Goal: Transaction & Acquisition: Book appointment/travel/reservation

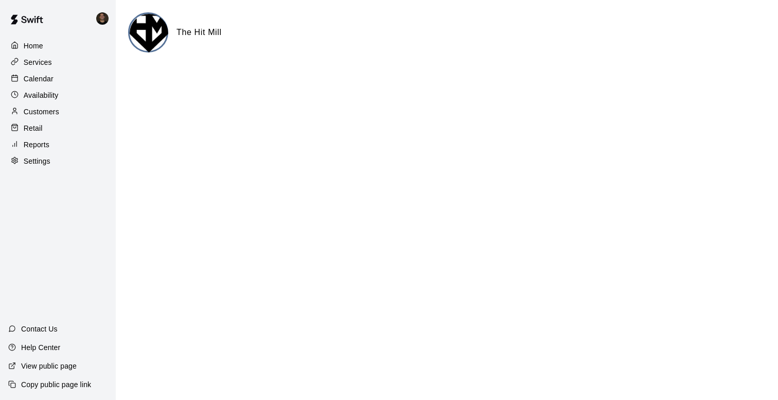
click at [53, 74] on p "Calendar" at bounding box center [39, 79] width 30 height 10
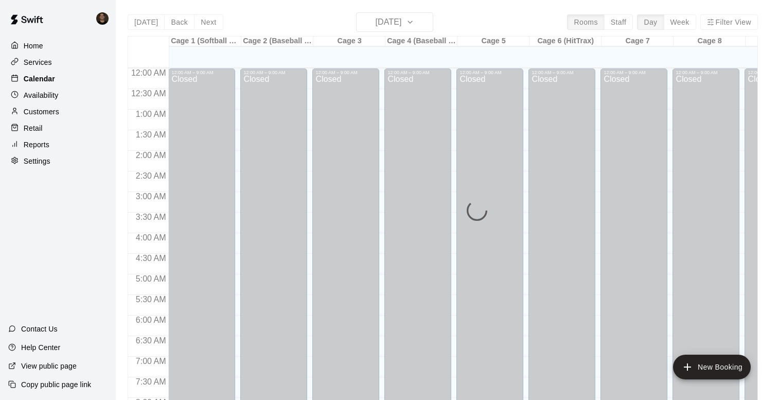
scroll to position [615, 0]
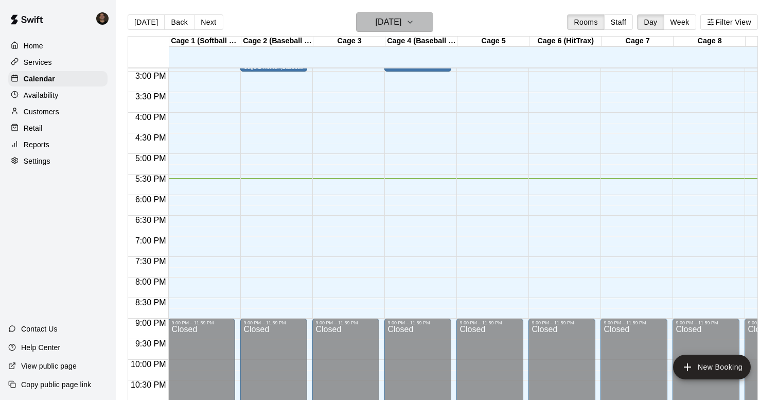
click at [380, 16] on h6 "[DATE]" at bounding box center [388, 22] width 26 height 14
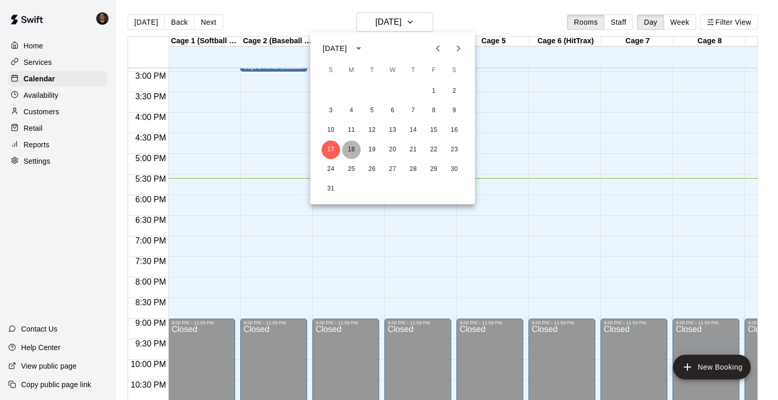
click at [351, 149] on button "18" at bounding box center [351, 150] width 19 height 19
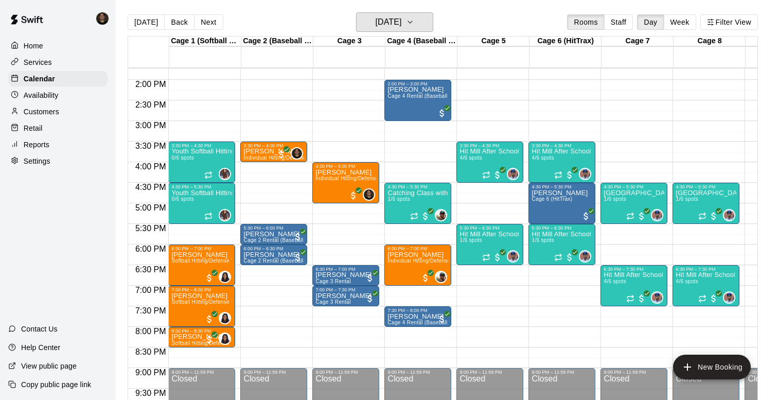
scroll to position [563, 0]
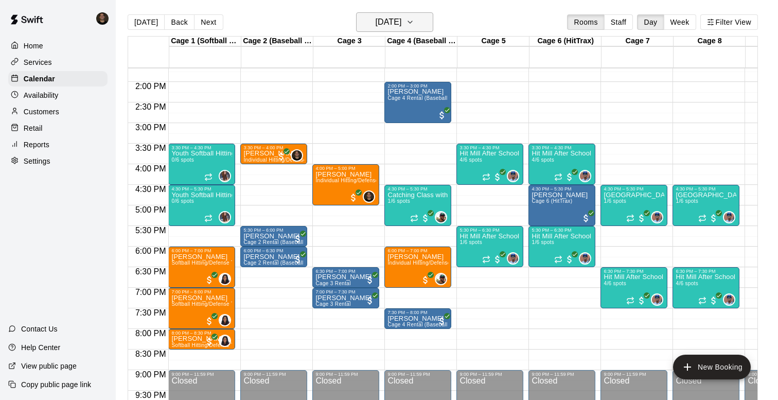
click at [401, 23] on h6 "[DATE]" at bounding box center [388, 22] width 26 height 14
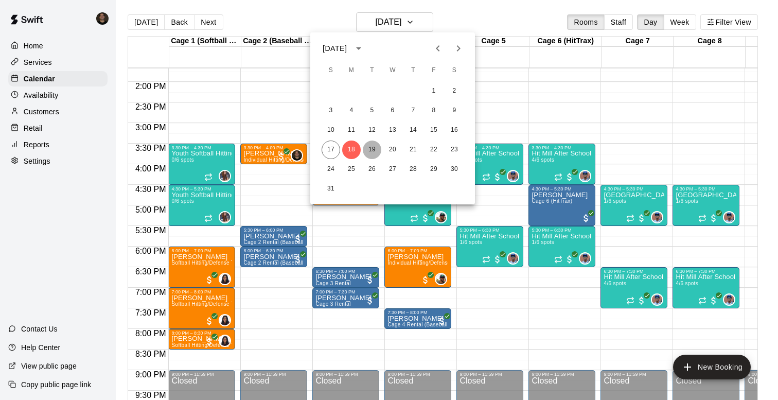
click at [371, 148] on button "19" at bounding box center [372, 150] width 19 height 19
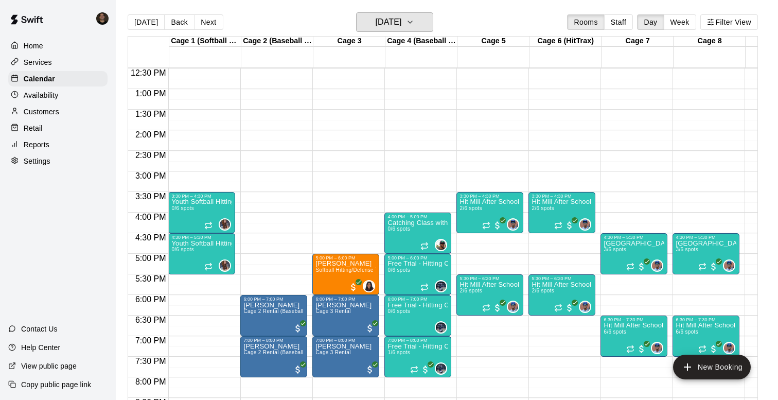
scroll to position [523, 0]
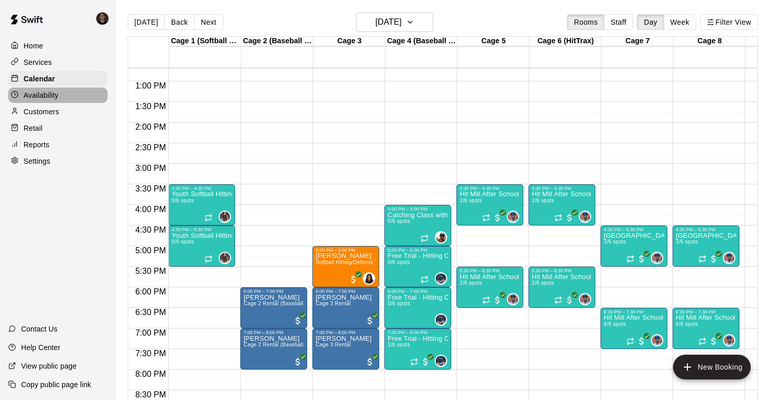
click at [38, 97] on p "Availability" at bounding box center [41, 95] width 35 height 10
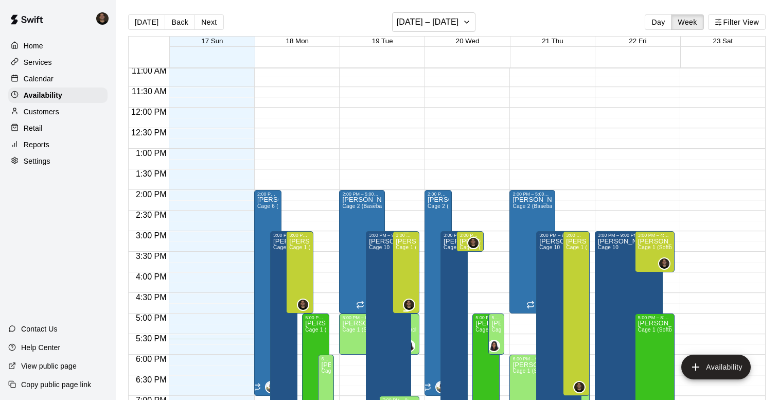
scroll to position [446, 0]
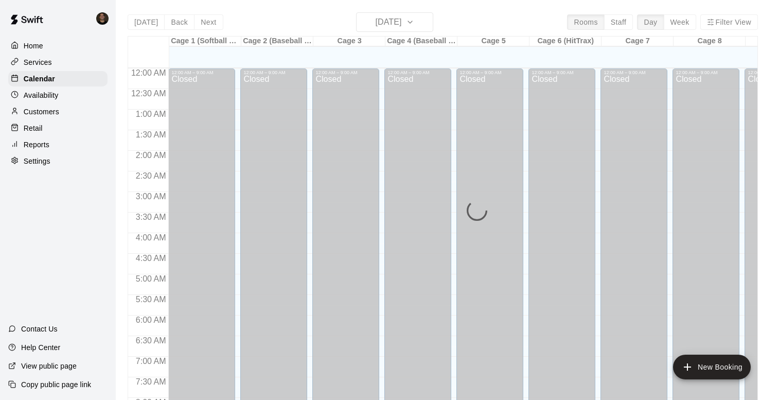
scroll to position [615, 0]
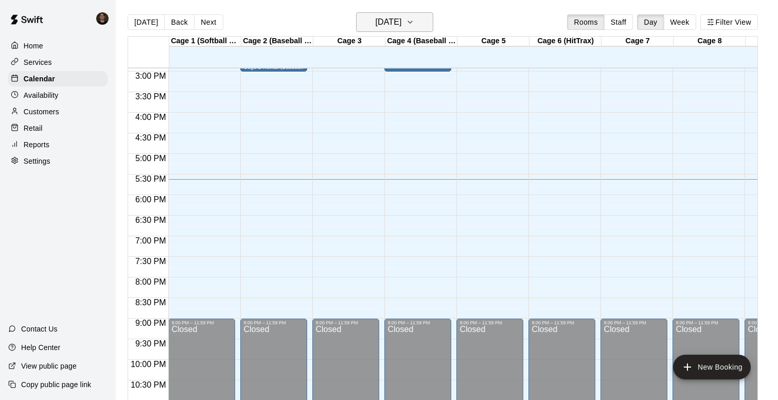
click at [400, 18] on h6 "[DATE]" at bounding box center [388, 22] width 26 height 14
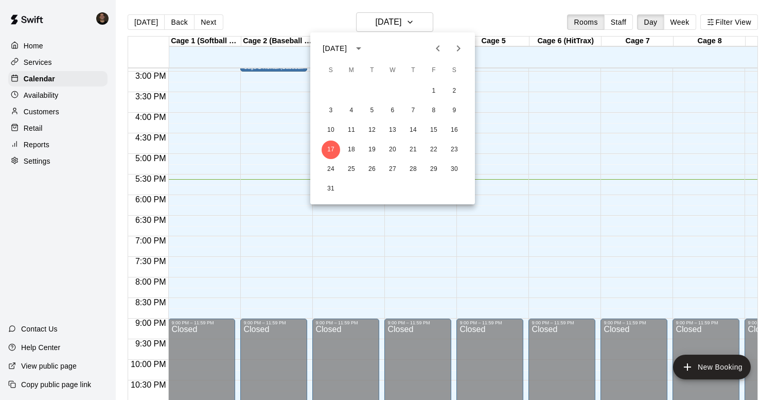
click at [39, 82] on div at bounding box center [389, 200] width 778 height 400
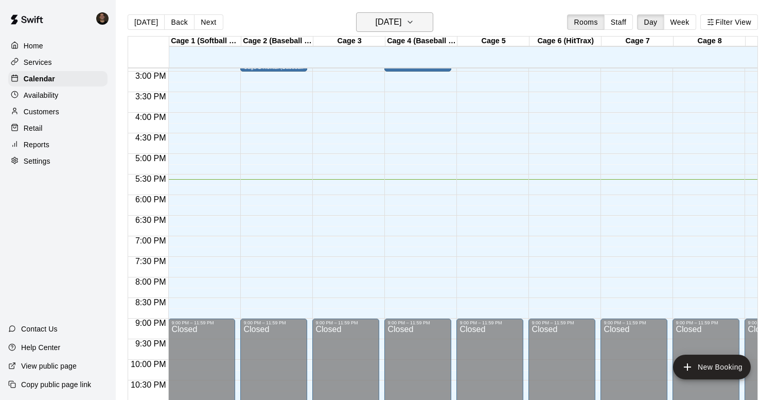
click at [396, 26] on h6 "[DATE]" at bounding box center [388, 22] width 26 height 14
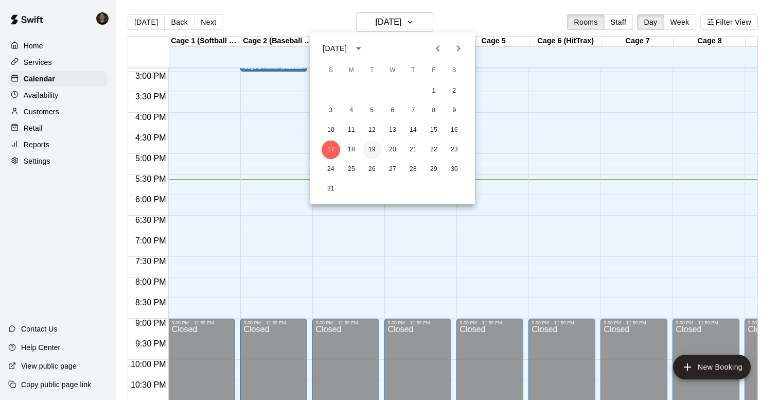
click at [371, 152] on button "19" at bounding box center [372, 150] width 19 height 19
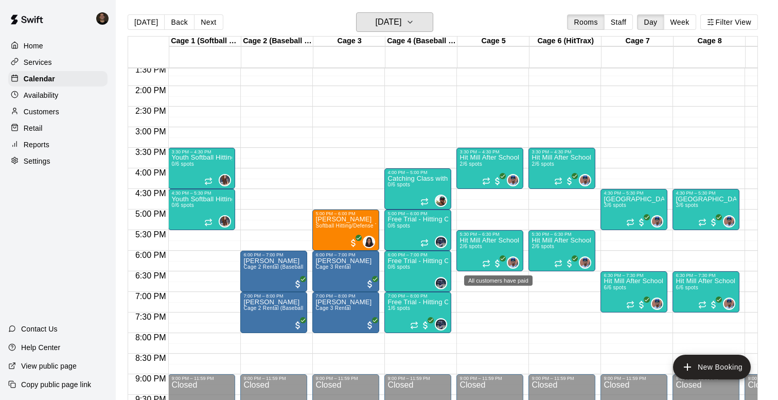
scroll to position [562, 0]
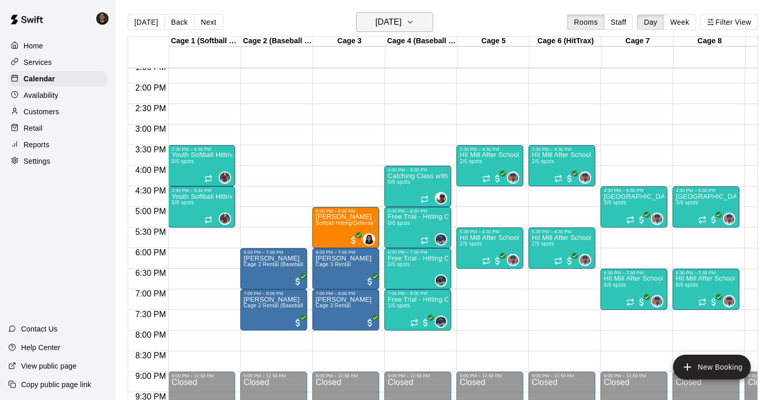
click at [421, 30] on button "[DATE]" at bounding box center [394, 22] width 77 height 20
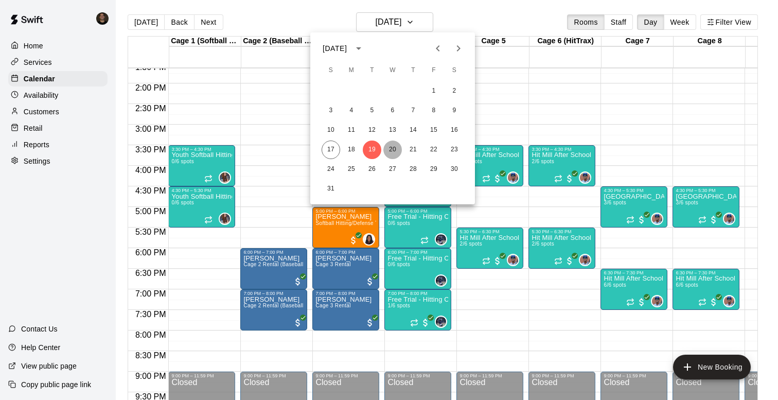
click at [395, 146] on button "20" at bounding box center [393, 150] width 19 height 19
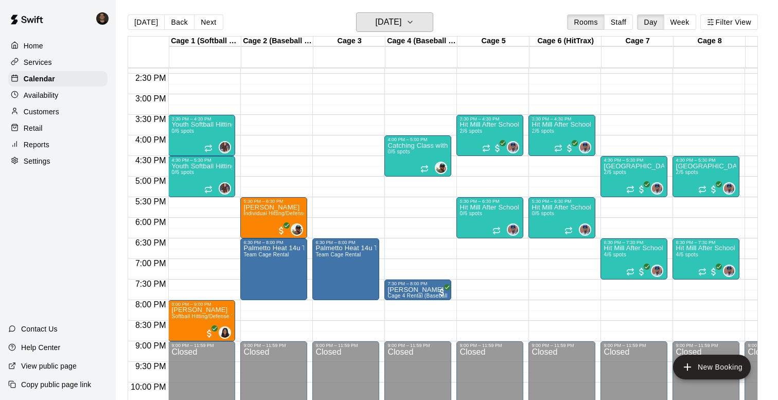
scroll to position [586, 0]
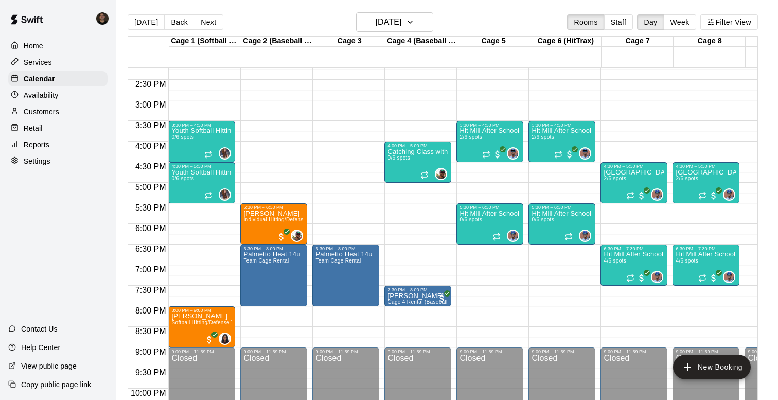
click at [42, 91] on p "Availability" at bounding box center [41, 95] width 35 height 10
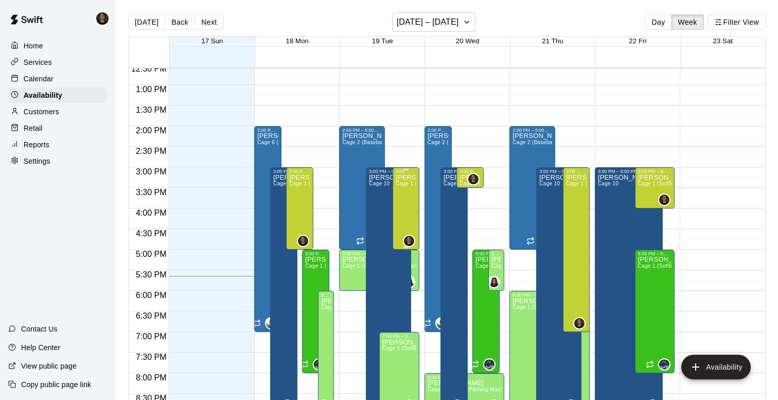
scroll to position [518, 0]
click at [459, 174] on div "3:00 PM – 3:30 PM [PERSON_NAME] Cage 1 (Softball Pitching Machine), Cage 2 (Bas…" at bounding box center [470, 178] width 27 height 21
click at [469, 133] on div at bounding box center [389, 200] width 778 height 400
click at [464, 178] on p "[PERSON_NAME]" at bounding box center [470, 178] width 21 height 0
click at [466, 133] on div at bounding box center [389, 200] width 778 height 400
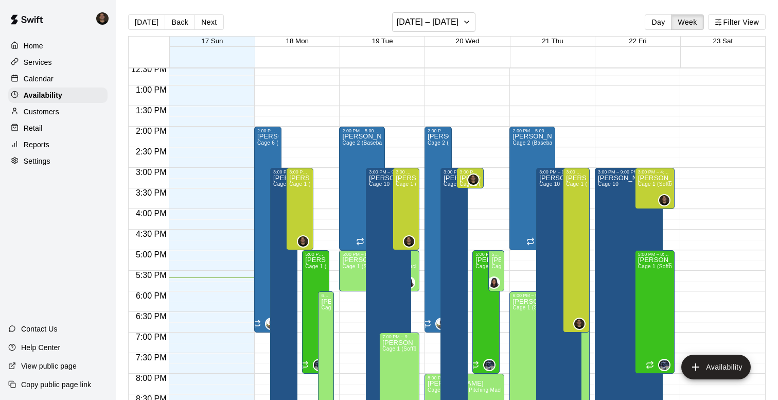
click at [51, 71] on div "Home Services Calendar Availability Customers Retail Reports Settings" at bounding box center [58, 103] width 116 height 133
click at [56, 76] on div "Calendar" at bounding box center [57, 78] width 99 height 15
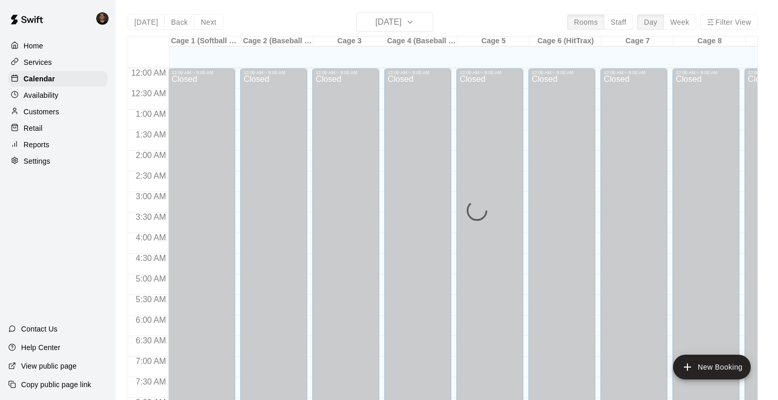
scroll to position [615, 0]
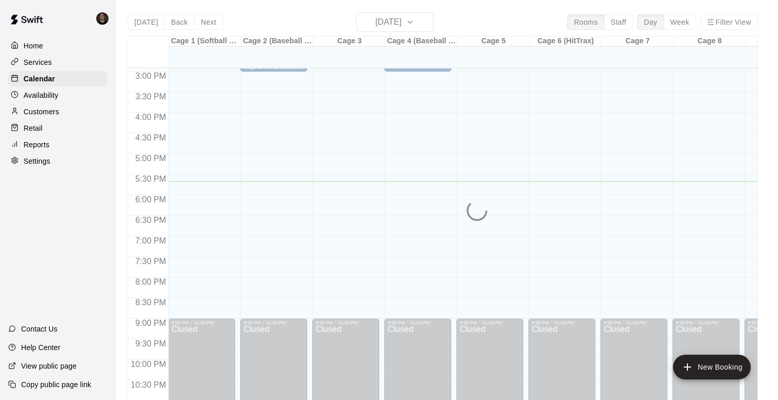
click at [396, 25] on div "[DATE] Back [DATE][DATE] Rooms Staff Day Week Filter View Cage 1 (Softball Pitc…" at bounding box center [443, 212] width 631 height 400
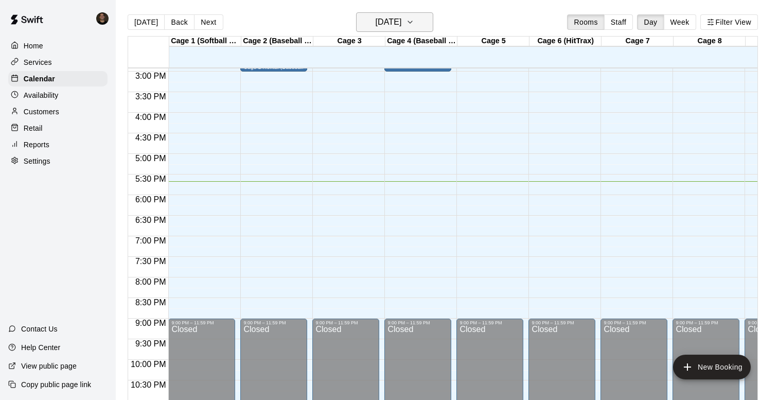
click at [414, 21] on icon "button" at bounding box center [410, 22] width 8 height 12
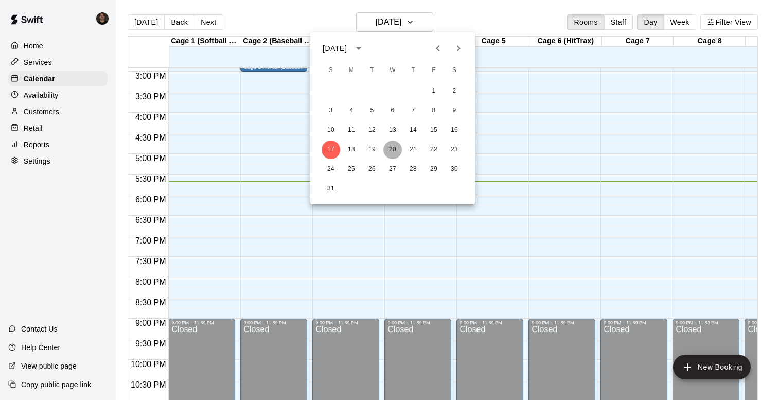
click at [395, 150] on button "20" at bounding box center [393, 150] width 19 height 19
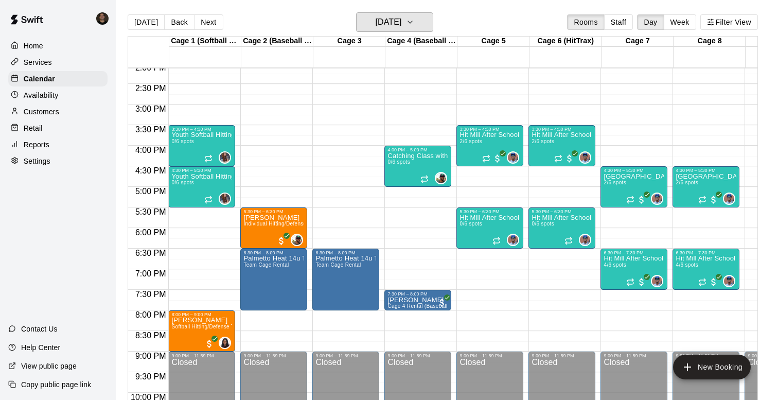
scroll to position [576, 0]
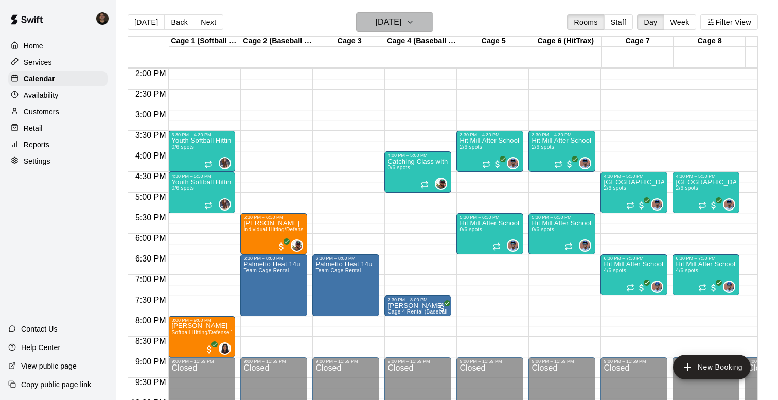
click at [402, 26] on h6 "[DATE]" at bounding box center [388, 22] width 26 height 14
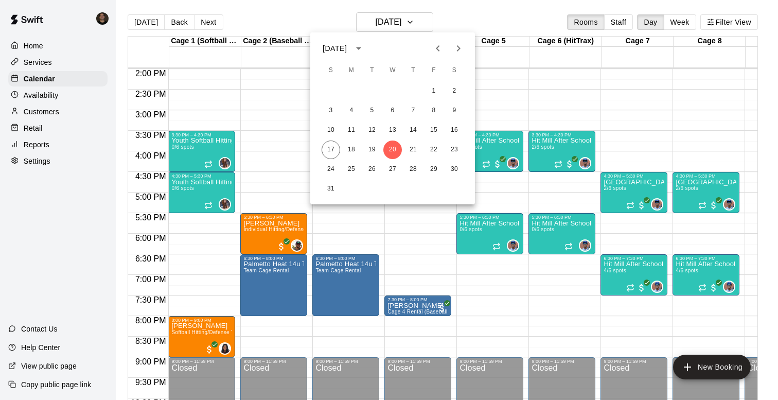
click at [552, 97] on div at bounding box center [389, 200] width 778 height 400
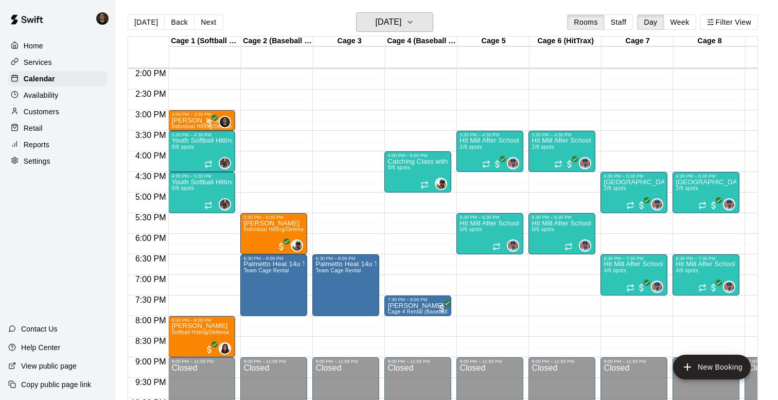
scroll to position [563, 0]
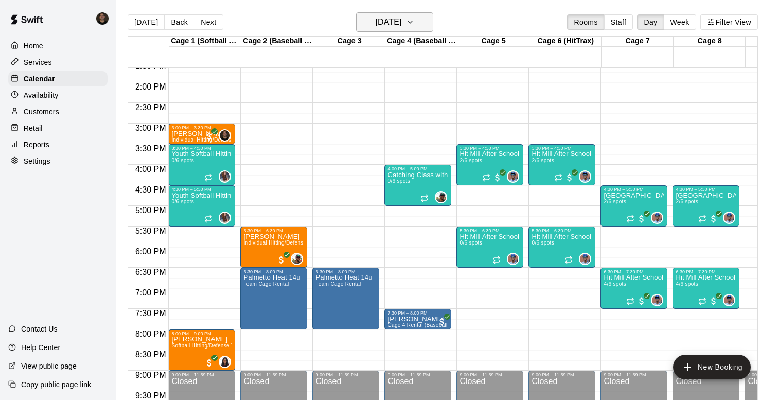
click at [414, 19] on icon "button" at bounding box center [410, 22] width 8 height 12
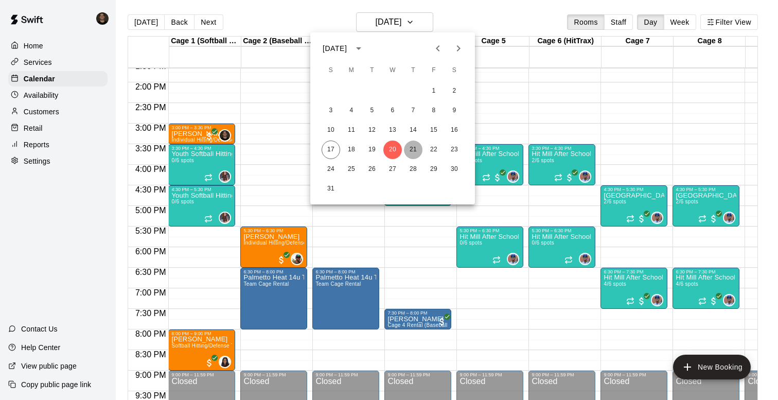
click at [412, 150] on button "21" at bounding box center [413, 150] width 19 height 19
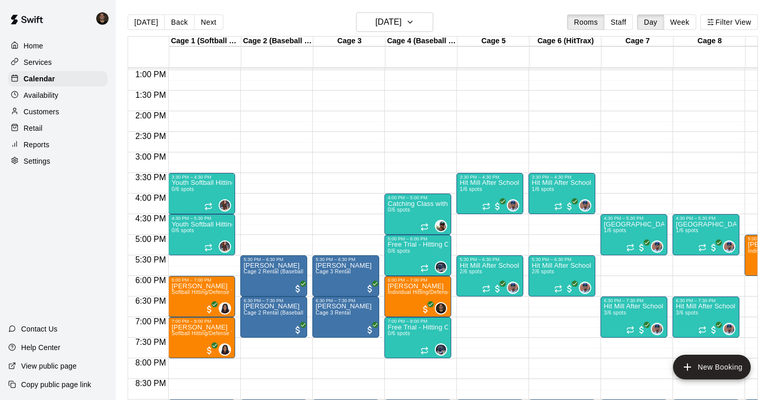
scroll to position [554, 0]
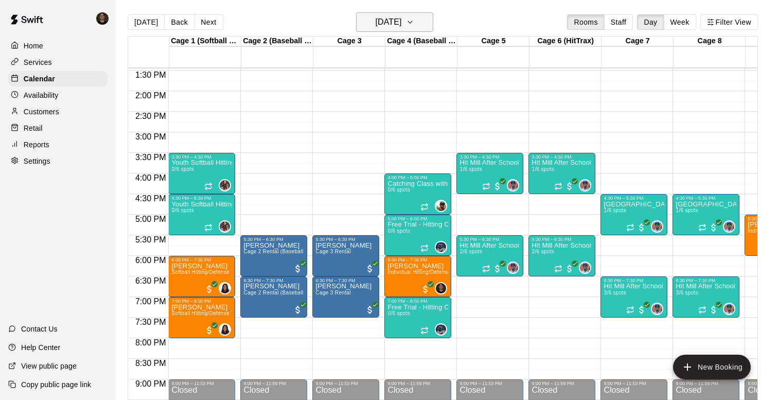
click at [402, 29] on h6 "[DATE]" at bounding box center [388, 22] width 26 height 14
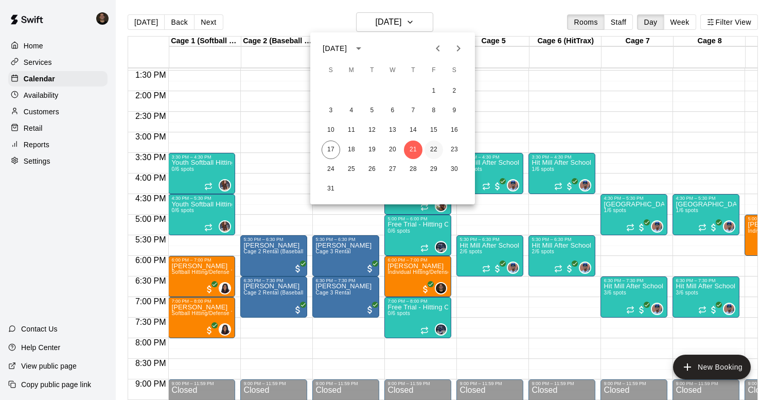
click at [437, 146] on button "22" at bounding box center [434, 150] width 19 height 19
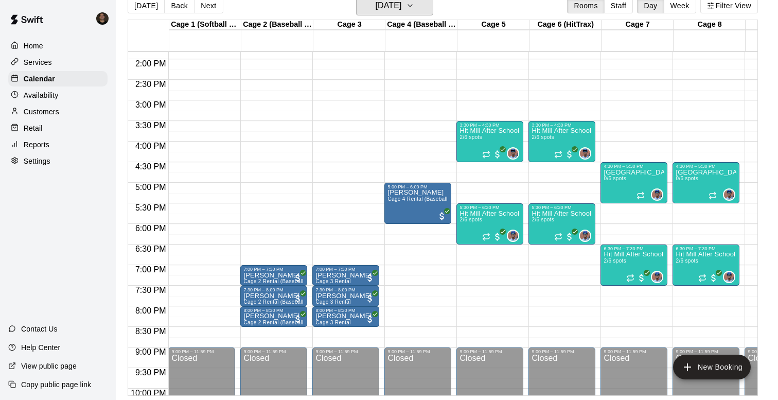
scroll to position [0, 0]
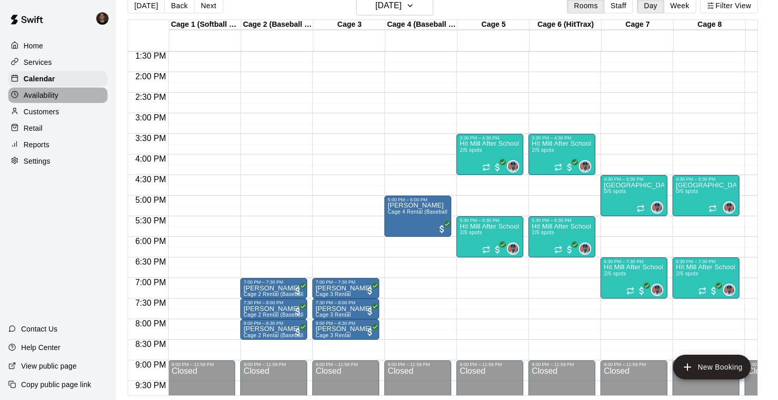
click at [48, 96] on p "Availability" at bounding box center [41, 95] width 35 height 10
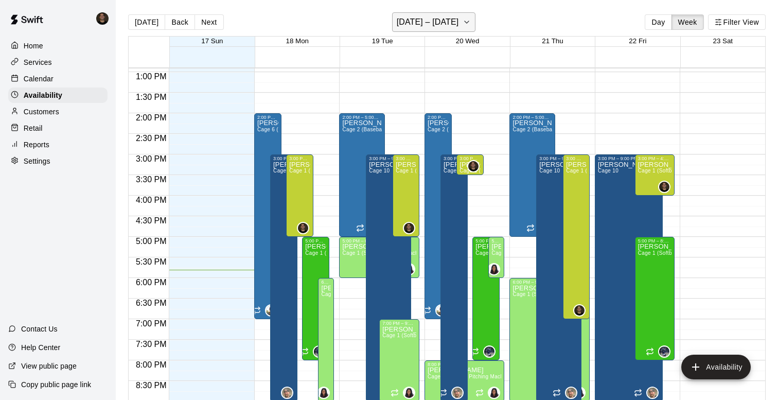
click at [449, 16] on h6 "[DATE] – [DATE]" at bounding box center [428, 22] width 62 height 14
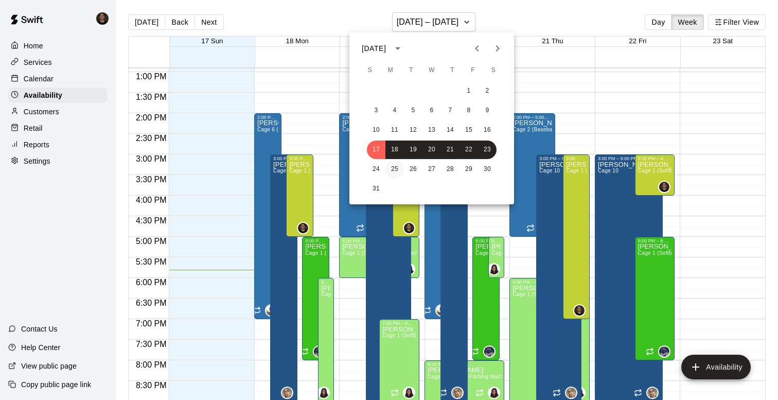
click at [394, 162] on button "25" at bounding box center [395, 169] width 19 height 19
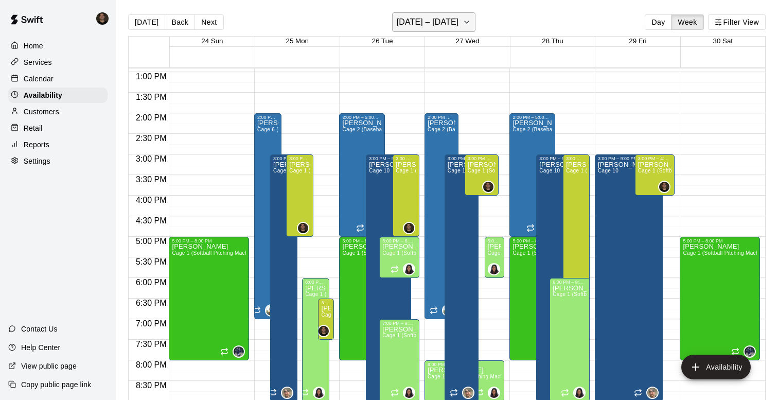
click at [427, 26] on h6 "[DATE] – [DATE]" at bounding box center [428, 22] width 62 height 14
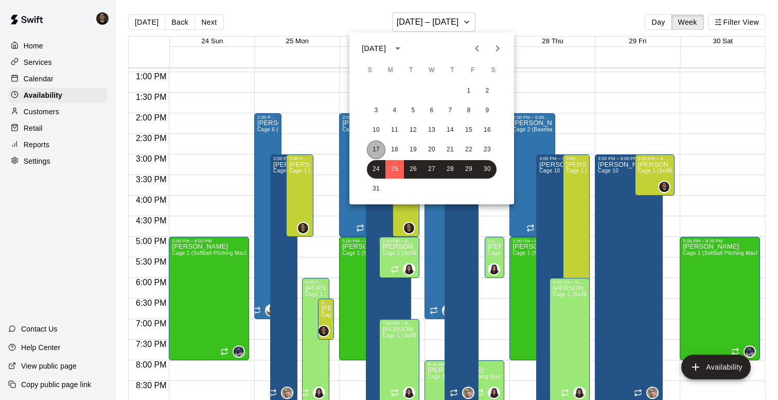
click at [371, 154] on button "17" at bounding box center [376, 150] width 19 height 19
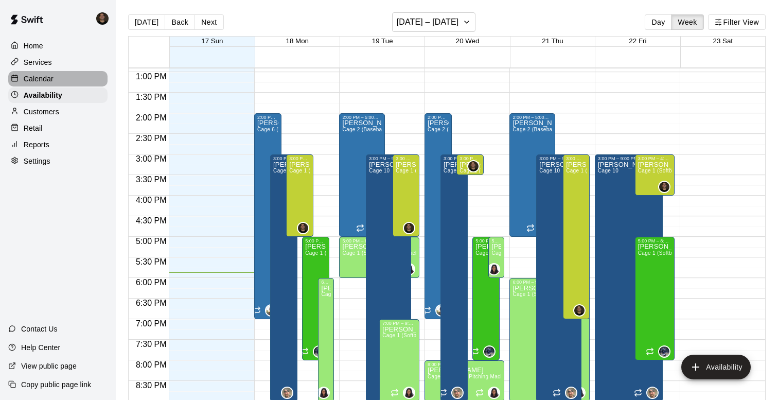
click at [43, 75] on p "Calendar" at bounding box center [39, 79] width 30 height 10
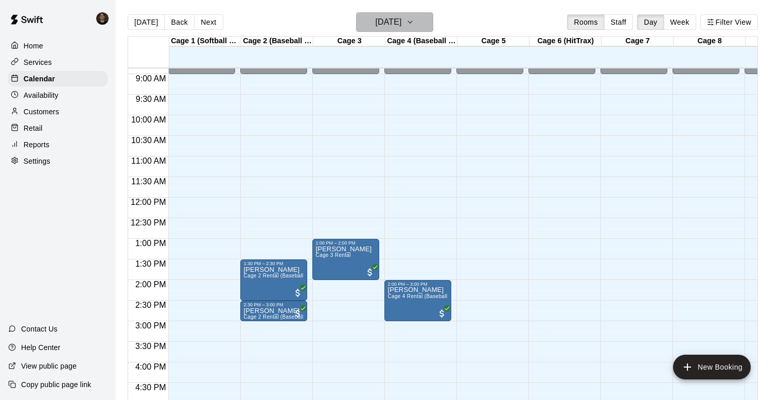
click at [379, 25] on h6 "[DATE]" at bounding box center [388, 22] width 26 height 14
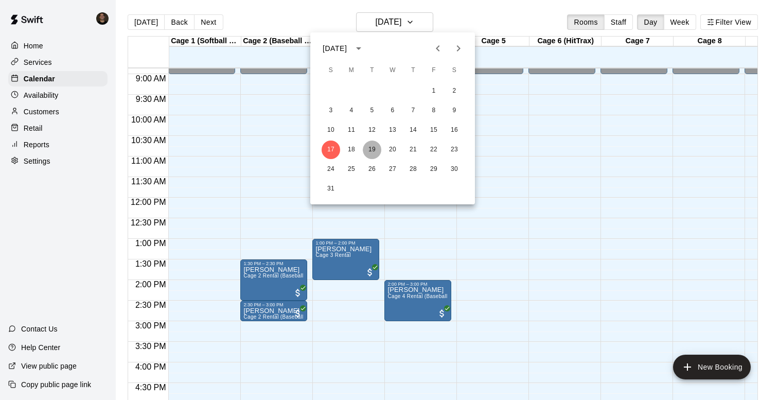
click at [374, 149] on button "19" at bounding box center [372, 150] width 19 height 19
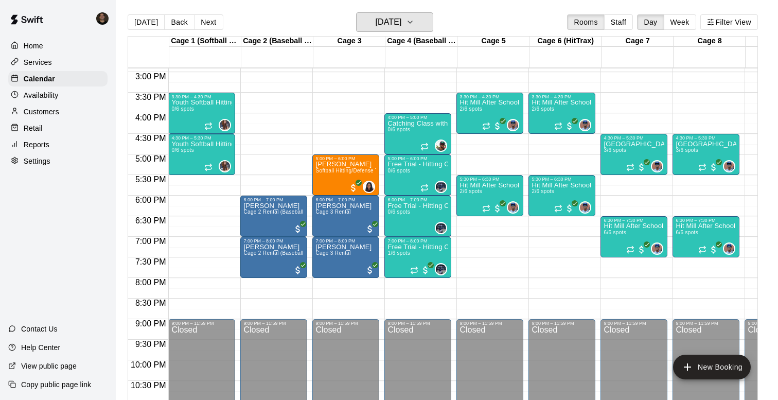
scroll to position [609, 0]
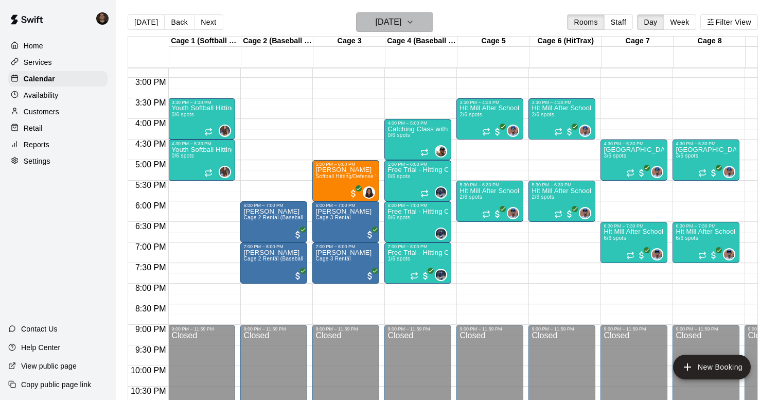
click at [390, 21] on h6 "[DATE]" at bounding box center [388, 22] width 26 height 14
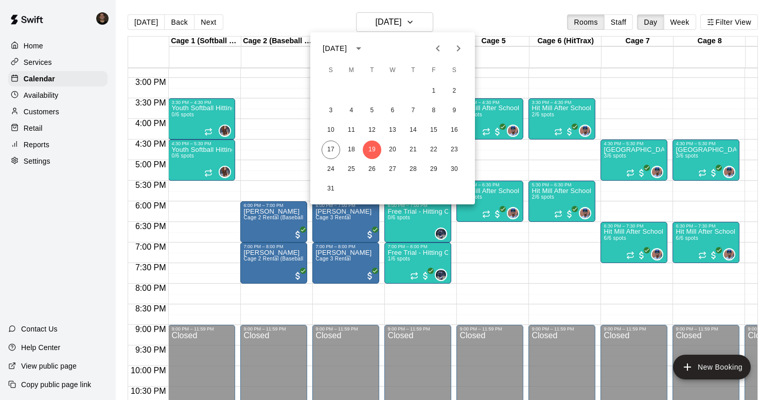
click at [189, 207] on div at bounding box center [389, 200] width 778 height 400
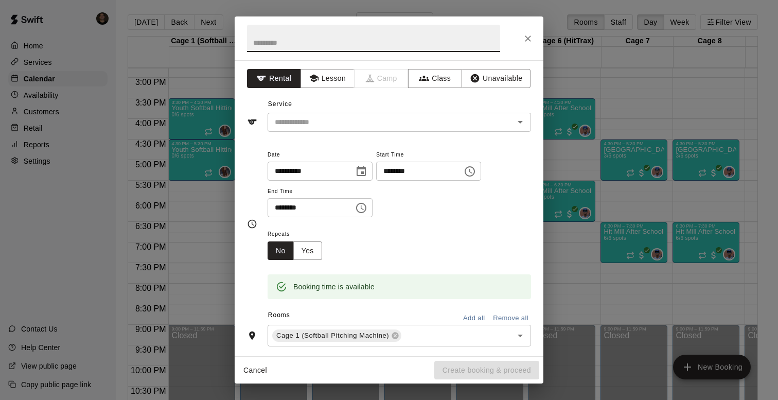
click at [200, 198] on div "**********" at bounding box center [389, 200] width 778 height 400
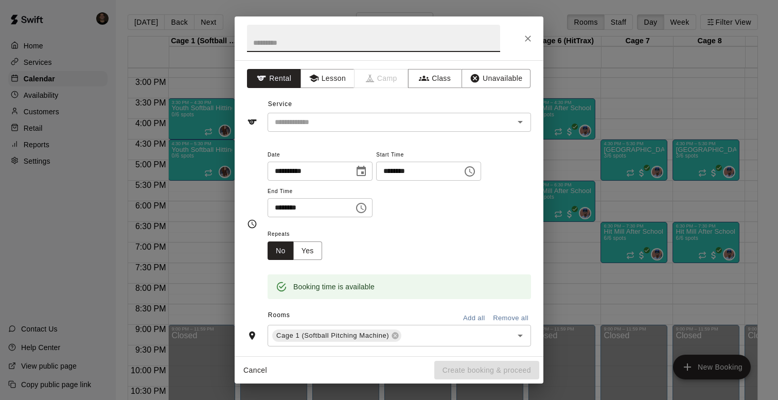
click at [367, 205] on icon "Choose time, selected time is 6:30 PM" at bounding box center [361, 208] width 12 height 12
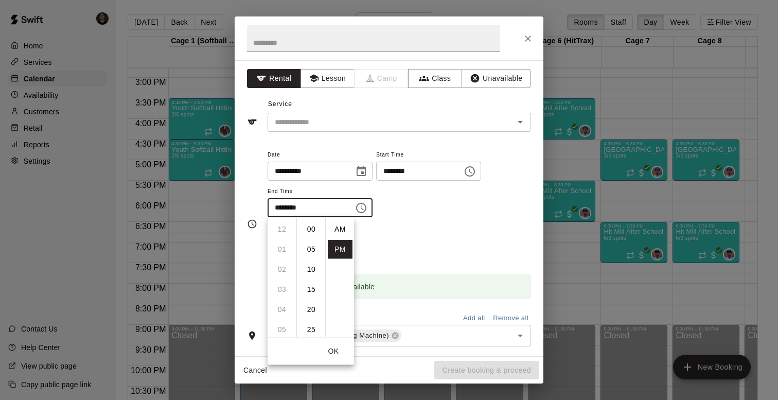
scroll to position [19, 0]
click at [285, 246] on li "07" at bounding box center [282, 249] width 25 height 19
click at [312, 233] on li "00" at bounding box center [311, 229] width 25 height 19
type input "********"
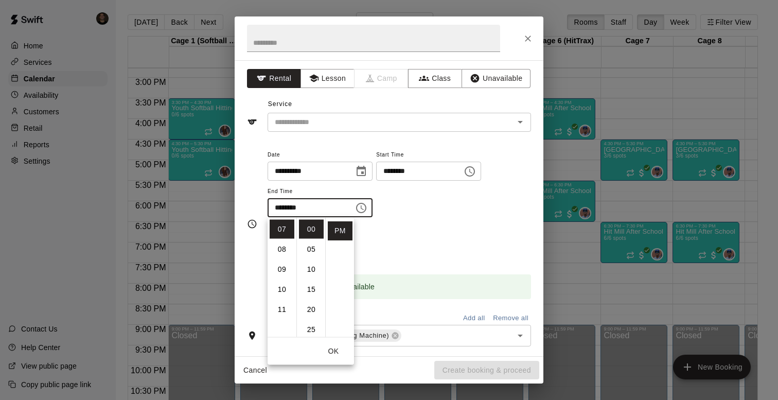
click at [478, 254] on div "Repeats No Yes" at bounding box center [400, 244] width 264 height 32
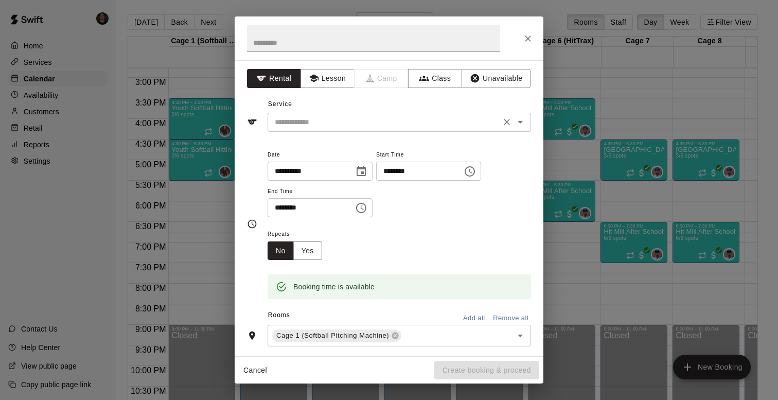
click at [351, 112] on div "Service ​" at bounding box center [389, 114] width 284 height 36
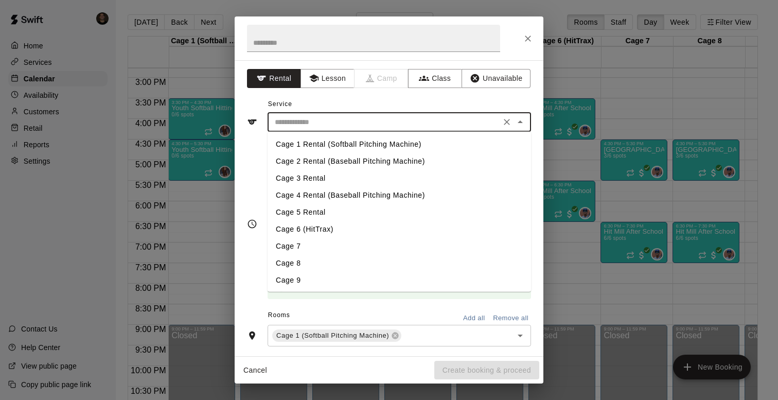
click at [350, 120] on input "text" at bounding box center [384, 122] width 227 height 13
click at [350, 39] on input "text" at bounding box center [373, 38] width 253 height 27
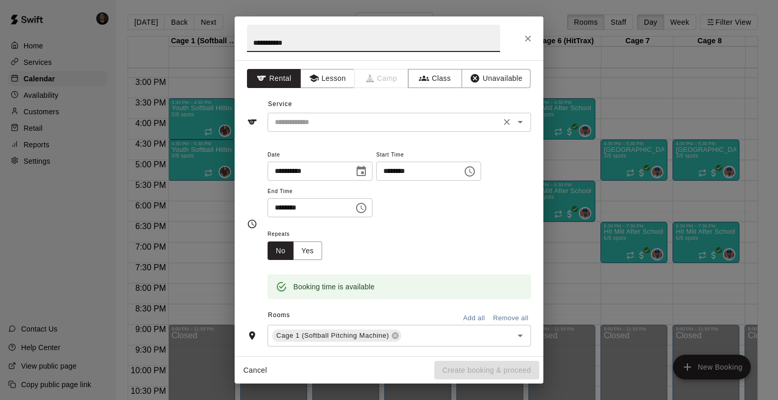
type input "**********"
click at [326, 128] on input "text" at bounding box center [384, 122] width 227 height 13
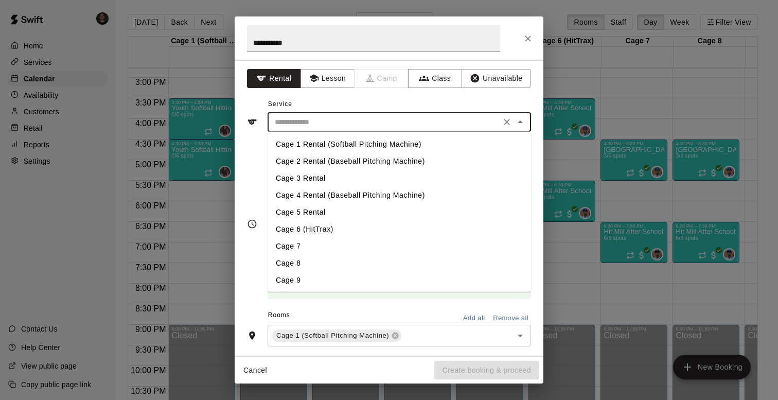
click at [407, 99] on div "Service ​ Cage 1 Rental (Softball Pitching Machine) Cage 2 Rental (Baseball Pit…" at bounding box center [389, 114] width 284 height 36
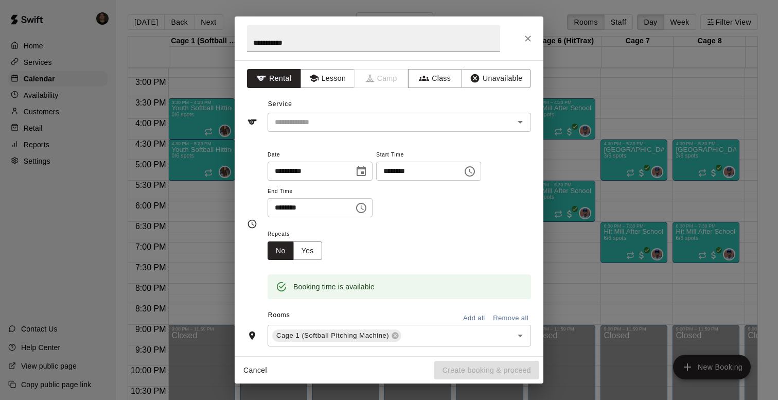
click at [473, 322] on button "Add all" at bounding box center [474, 318] width 33 height 16
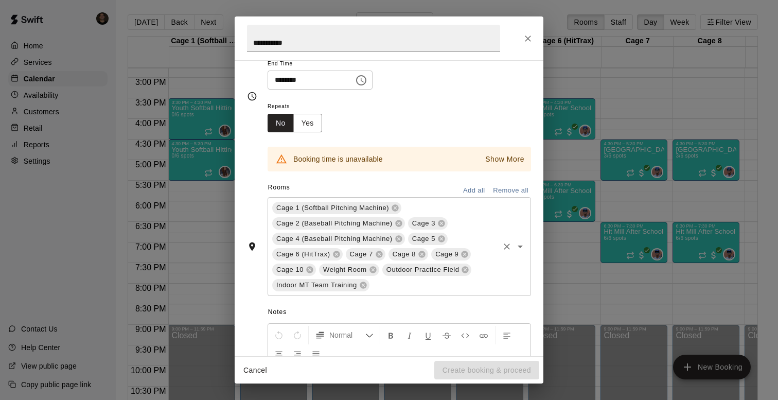
scroll to position [124, 0]
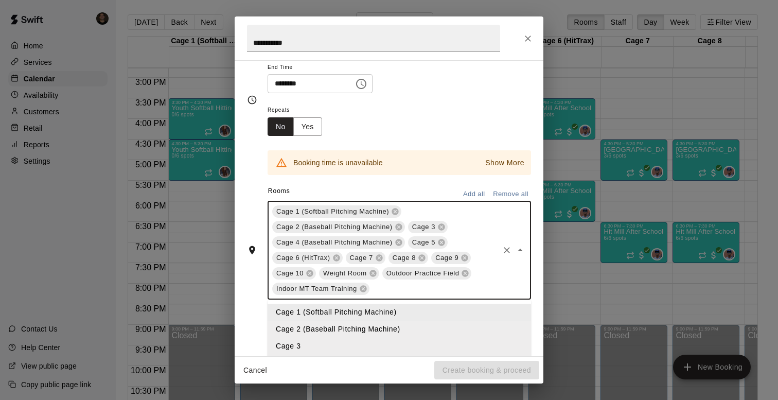
drag, startPoint x: 388, startPoint y: 290, endPoint x: 295, endPoint y: 215, distance: 120.1
click at [295, 215] on div "Cage 1 (Softball Pitching Machine) Cage 2 (Baseball Pitching Machine) Cage 3 Ca…" at bounding box center [400, 250] width 264 height 99
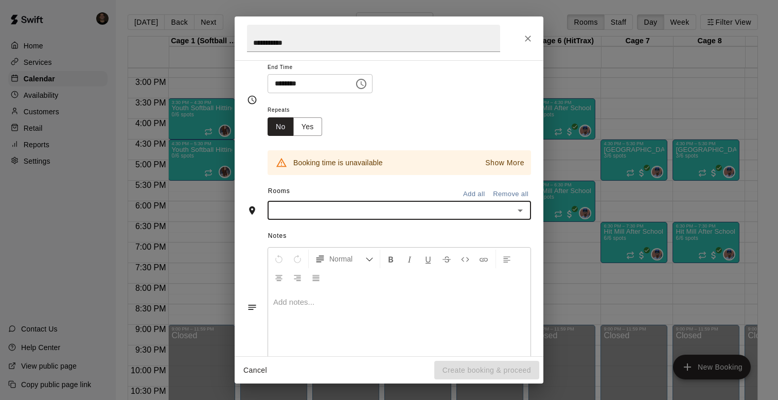
click at [479, 192] on button "Add all" at bounding box center [474, 194] width 33 height 16
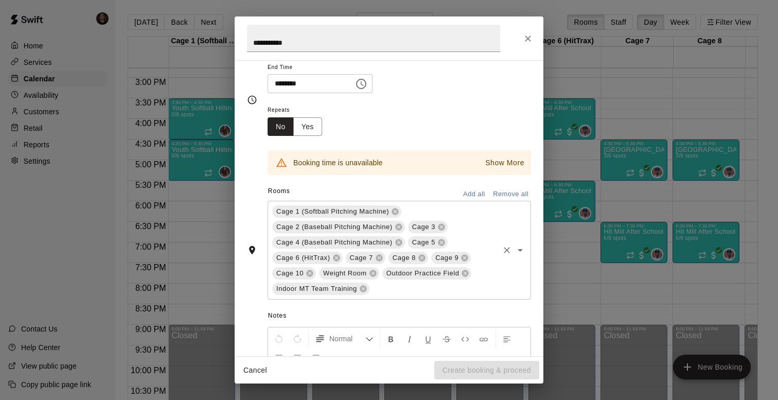
click at [514, 192] on button "Remove all" at bounding box center [511, 194] width 41 height 16
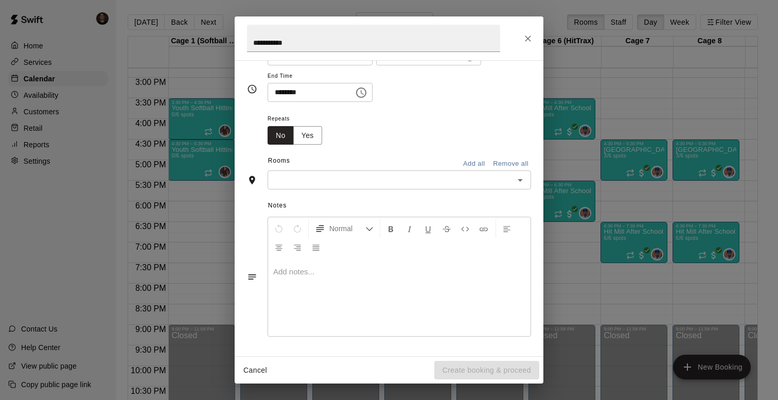
scroll to position [105, 0]
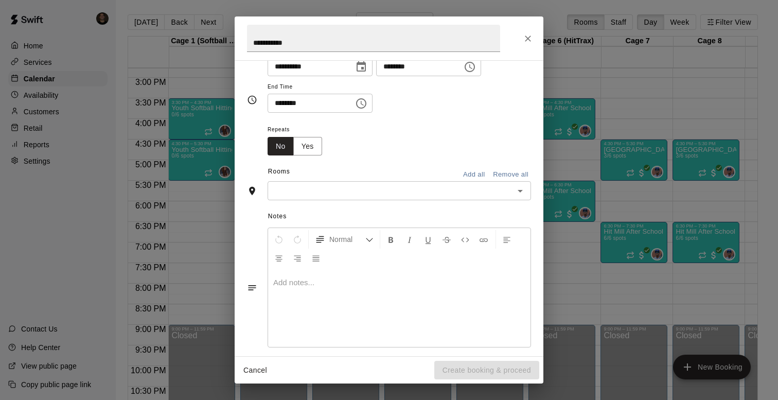
click at [519, 192] on icon "Open" at bounding box center [520, 191] width 12 height 12
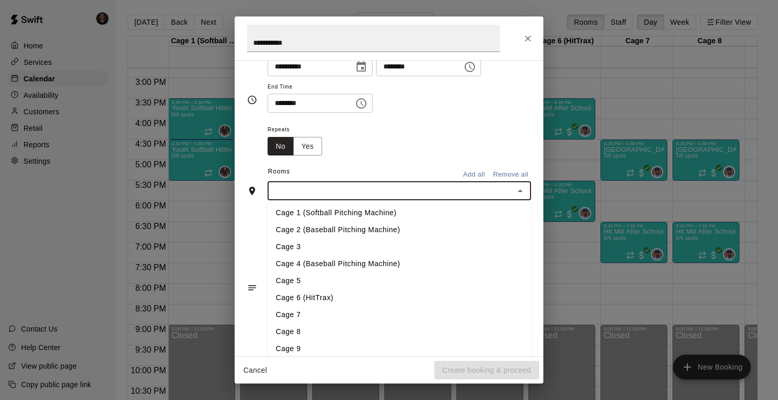
click at [451, 207] on li "Cage 1 (Softball Pitching Machine)" at bounding box center [400, 212] width 264 height 17
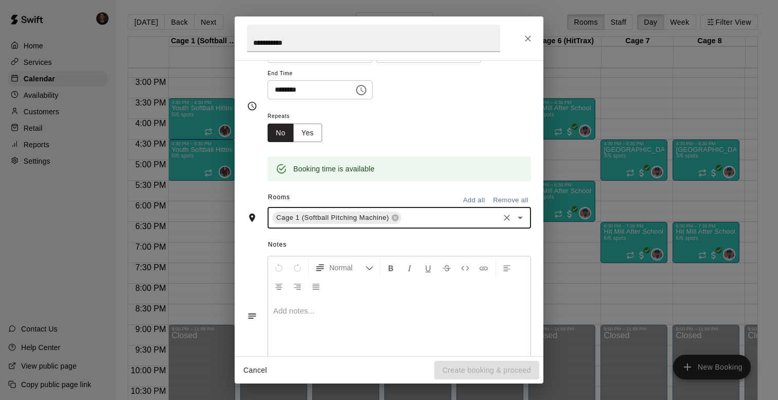
scroll to position [124, 0]
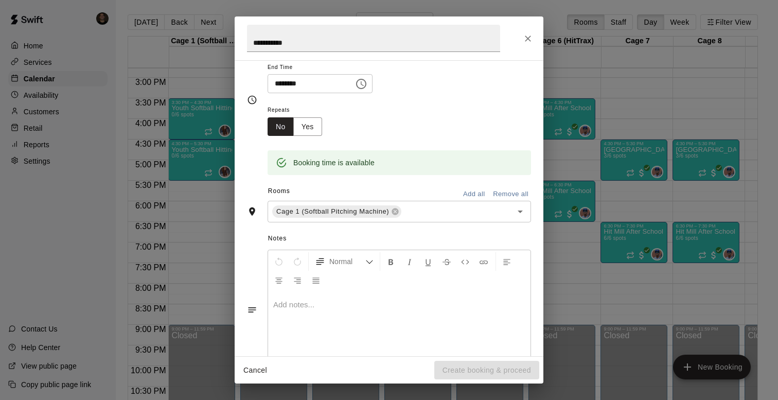
click at [399, 127] on div "Repeats No Yes" at bounding box center [400, 119] width 264 height 32
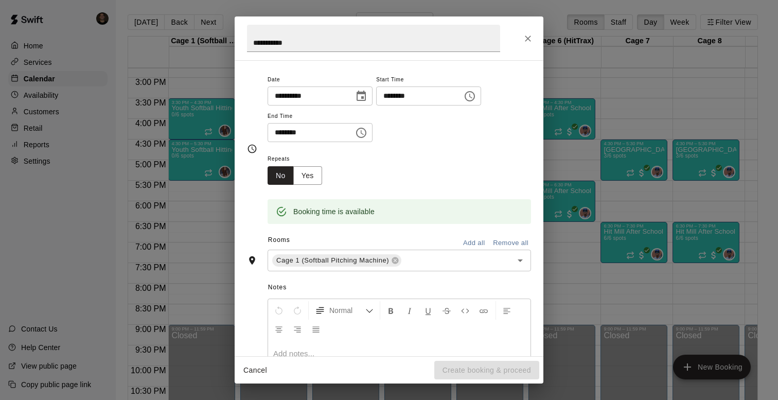
scroll to position [0, 0]
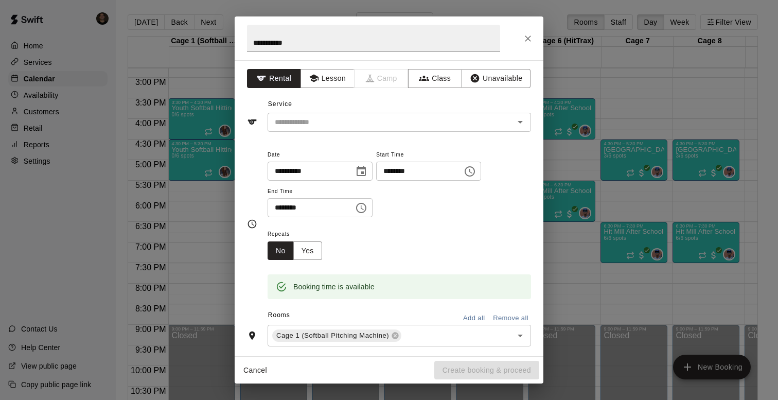
click at [383, 244] on div "Repeats No Yes" at bounding box center [400, 244] width 264 height 32
click at [358, 121] on input "text" at bounding box center [384, 122] width 227 height 13
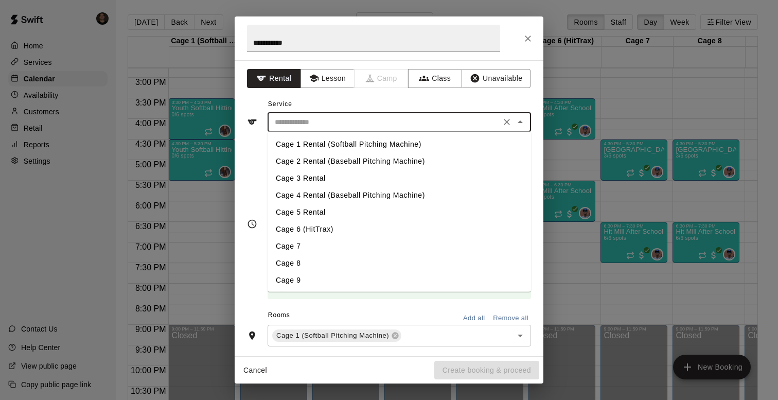
click at [334, 146] on li "Cage 1 Rental (Softball Pitching Machine)" at bounding box center [400, 144] width 264 height 17
type input "**********"
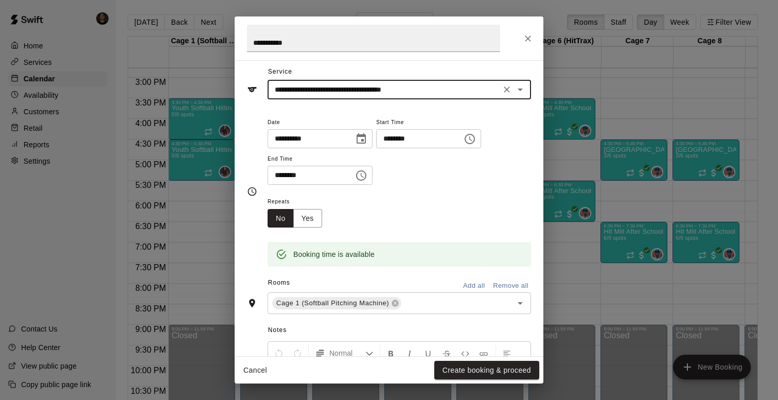
scroll to position [32, 0]
click at [463, 366] on button "Create booking & proceed" at bounding box center [487, 370] width 105 height 19
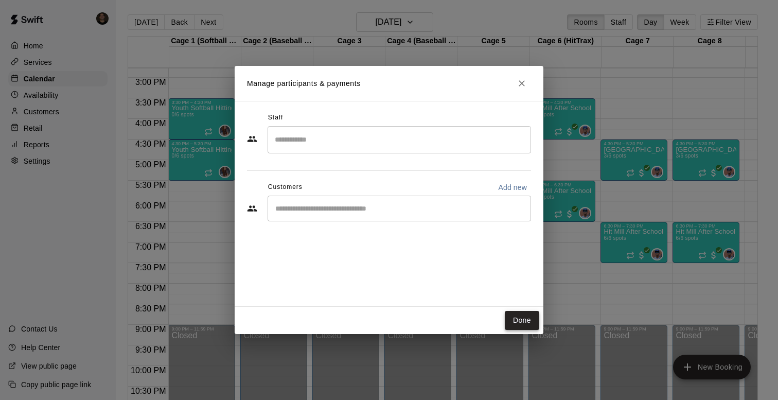
click at [519, 321] on button "Done" at bounding box center [522, 320] width 34 height 19
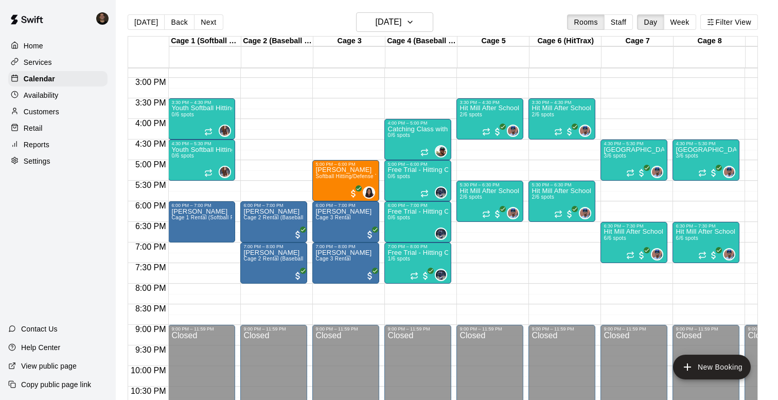
click at [58, 98] on p "Availability" at bounding box center [41, 95] width 35 height 10
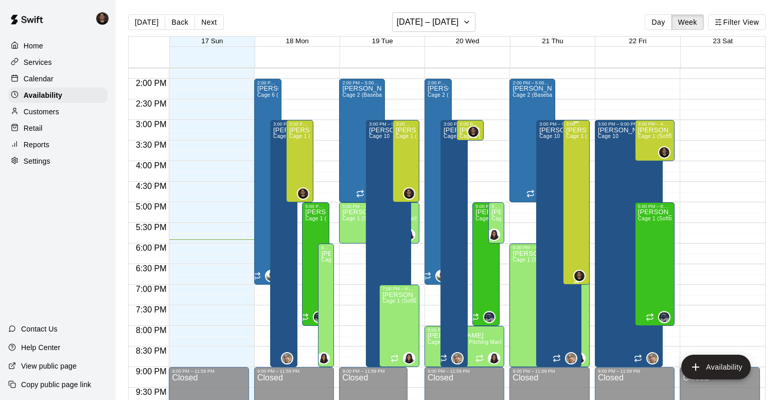
scroll to position [563, 0]
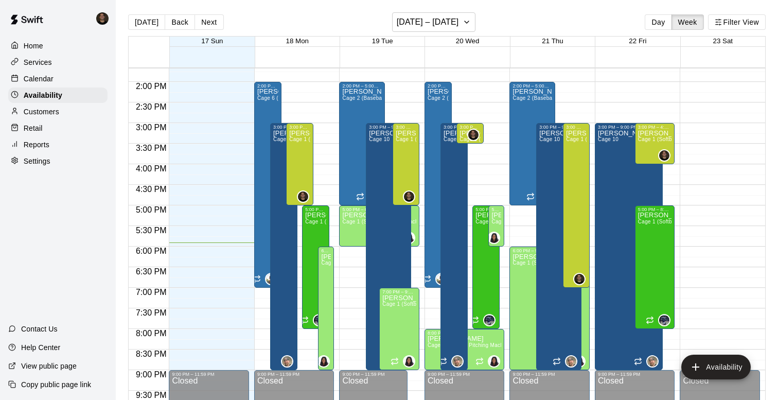
click at [51, 77] on p "Calendar" at bounding box center [39, 79] width 30 height 10
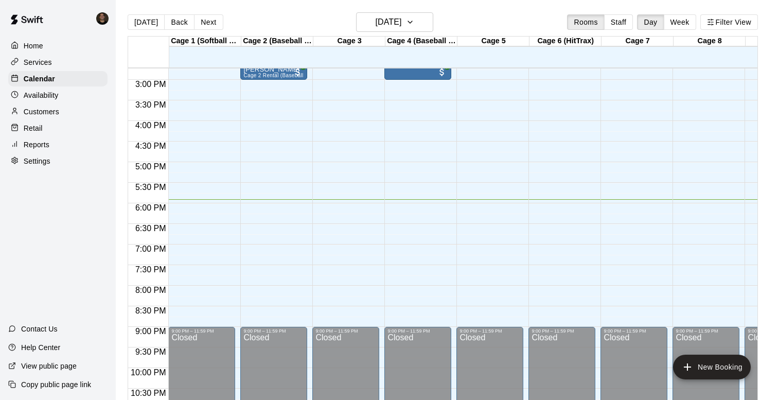
scroll to position [608, 0]
click at [402, 22] on h6 "[DATE]" at bounding box center [388, 22] width 26 height 14
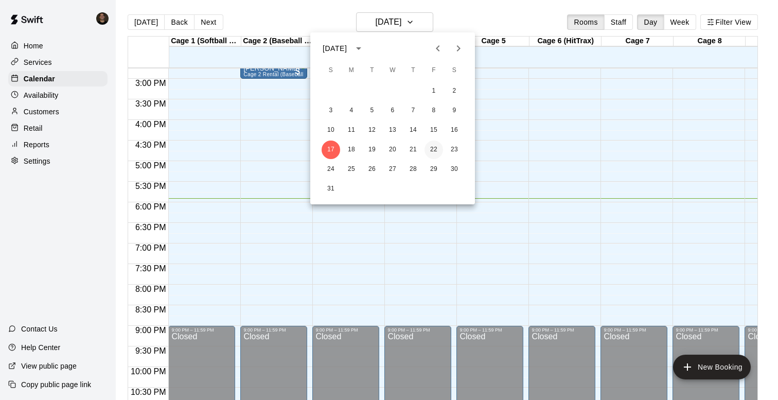
click at [434, 147] on button "22" at bounding box center [434, 150] width 19 height 19
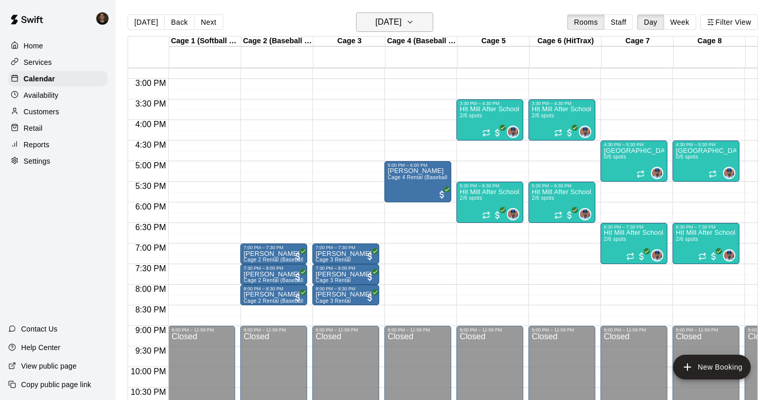
click at [414, 17] on icon "button" at bounding box center [410, 22] width 8 height 12
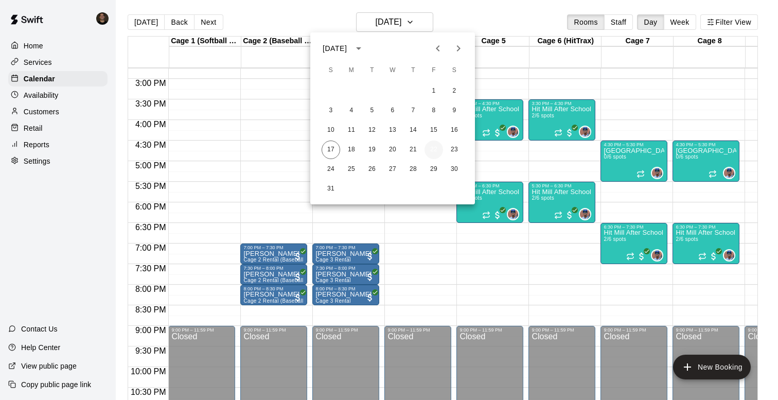
click at [435, 150] on button "22" at bounding box center [434, 150] width 19 height 19
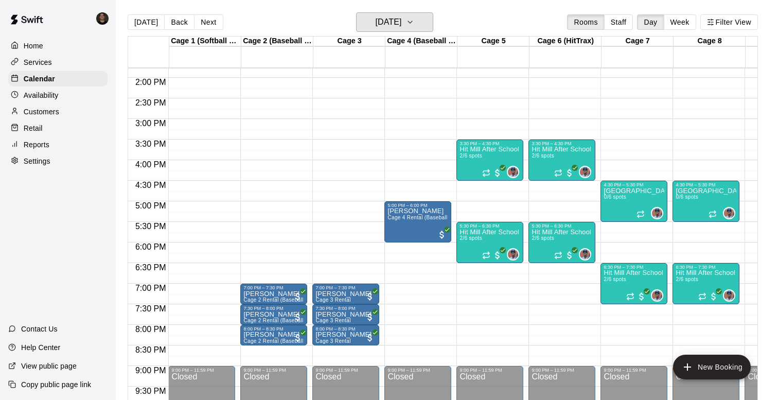
scroll to position [566, 0]
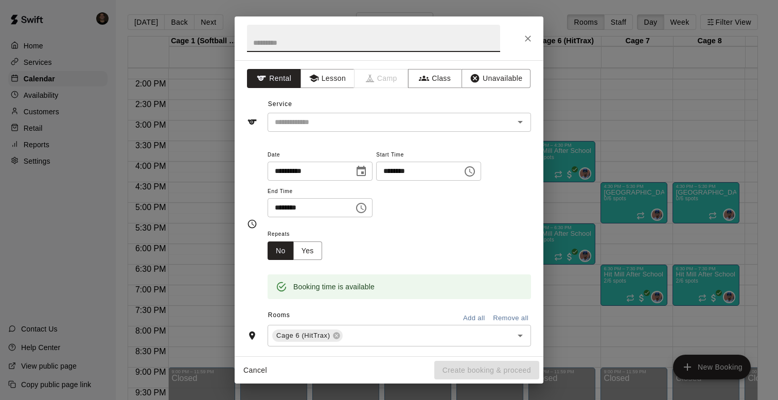
click at [367, 211] on icon "Choose time, selected time is 5:00 PM" at bounding box center [361, 208] width 12 height 12
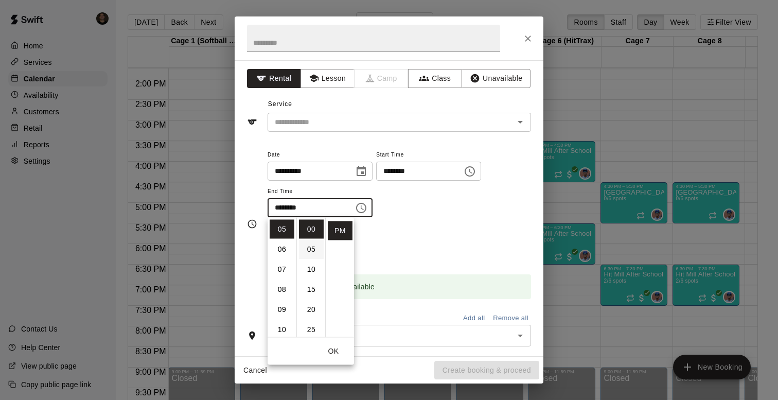
scroll to position [29, 0]
click at [314, 323] on li "30" at bounding box center [311, 320] width 25 height 19
type input "********"
click at [335, 349] on button "OK" at bounding box center [333, 351] width 33 height 19
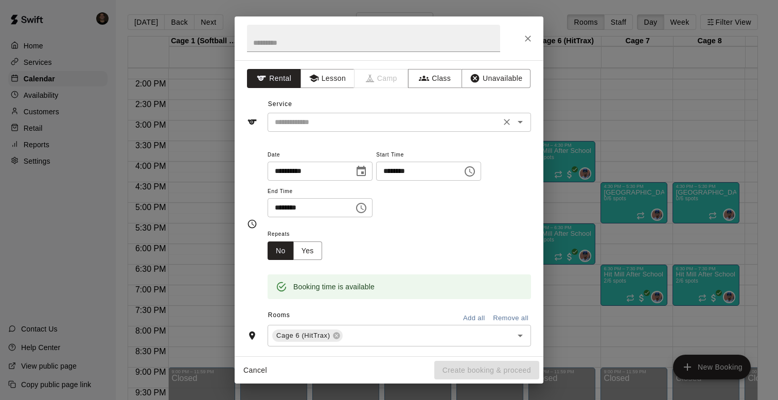
click at [455, 131] on div "​" at bounding box center [400, 122] width 264 height 19
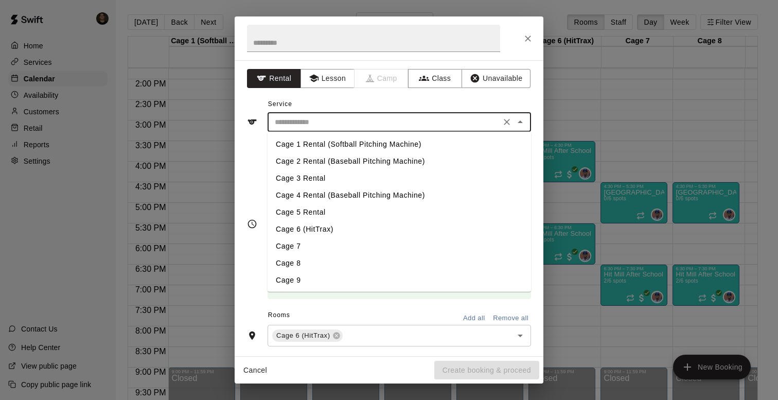
click at [327, 227] on li "Cage 6 (HitTrax)" at bounding box center [400, 229] width 264 height 17
type input "**********"
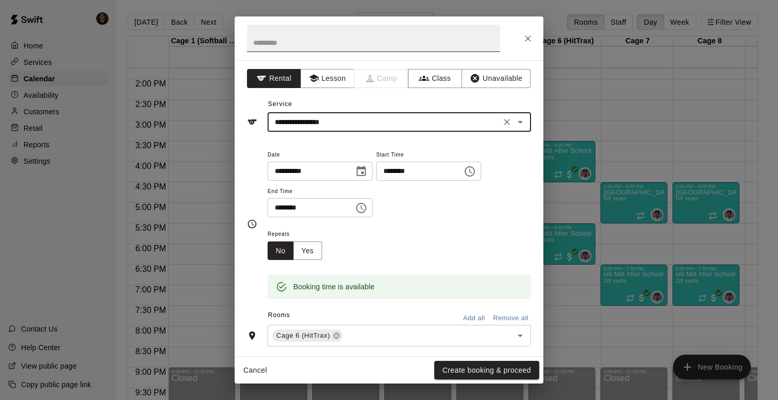
click at [349, 43] on input "text" at bounding box center [373, 38] width 253 height 27
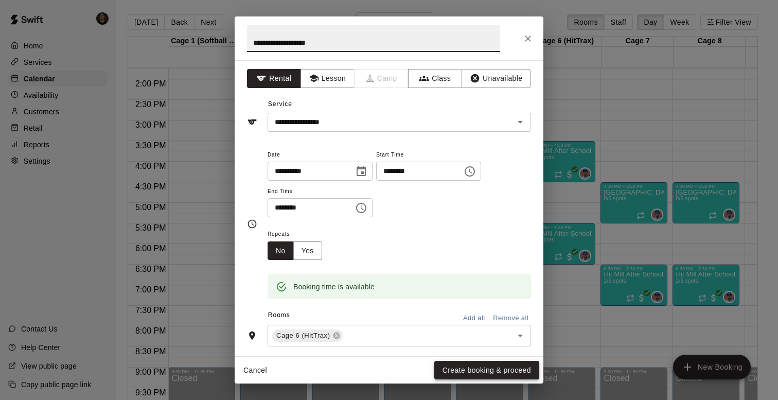
type input "**********"
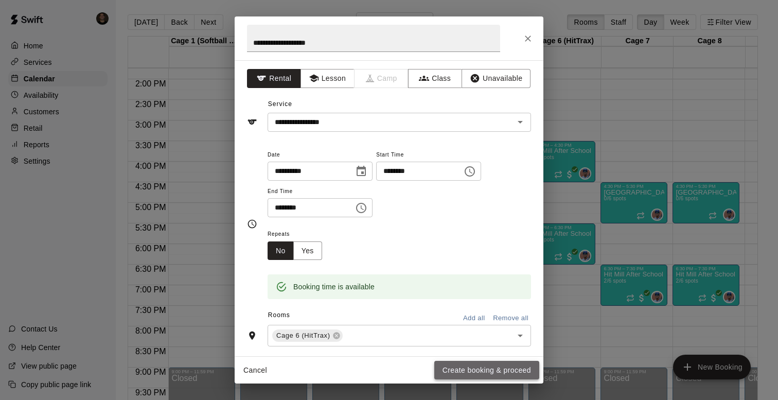
click at [453, 370] on button "Create booking & proceed" at bounding box center [487, 370] width 105 height 19
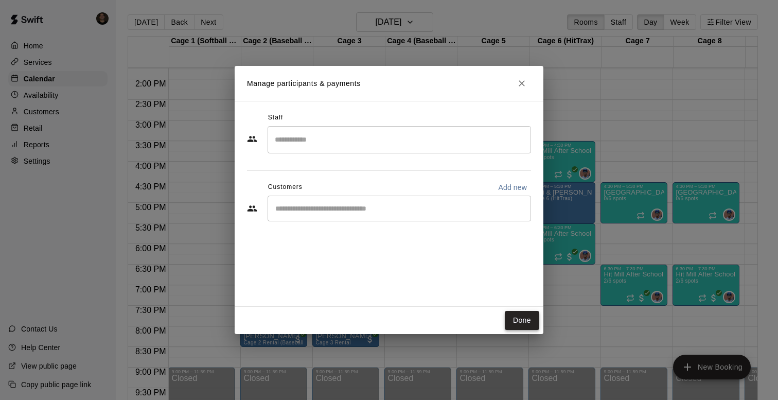
click at [527, 318] on button "Done" at bounding box center [522, 320] width 34 height 19
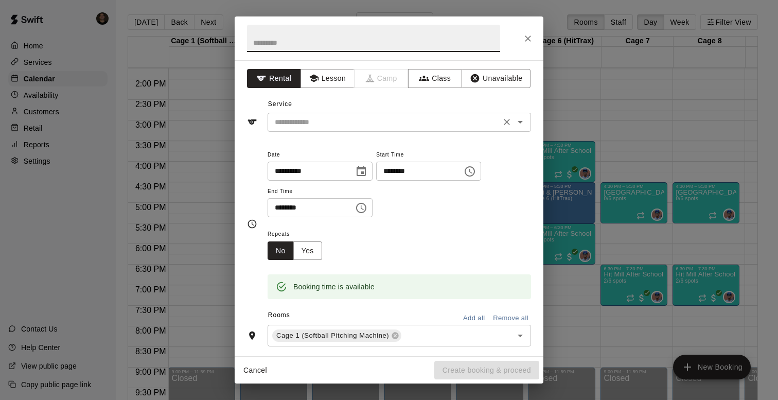
click at [431, 120] on input "text" at bounding box center [384, 122] width 227 height 13
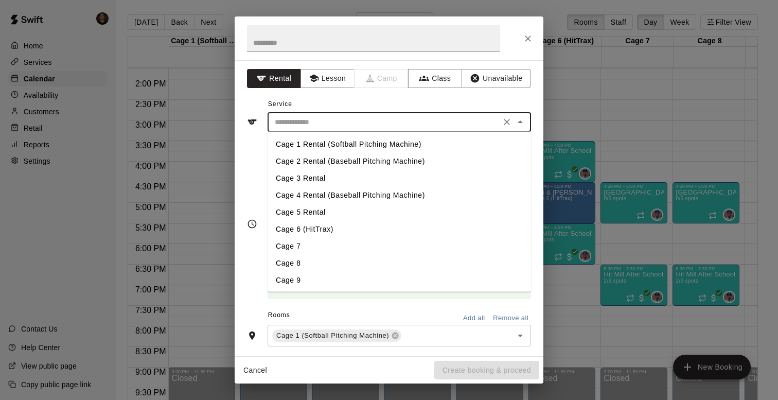
click at [390, 149] on li "Cage 1 Rental (Softball Pitching Machine)" at bounding box center [400, 144] width 264 height 17
type input "**********"
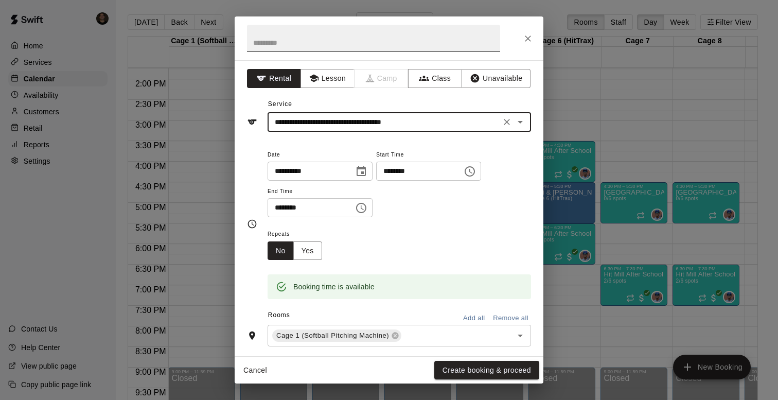
click at [390, 43] on input "text" at bounding box center [373, 38] width 253 height 27
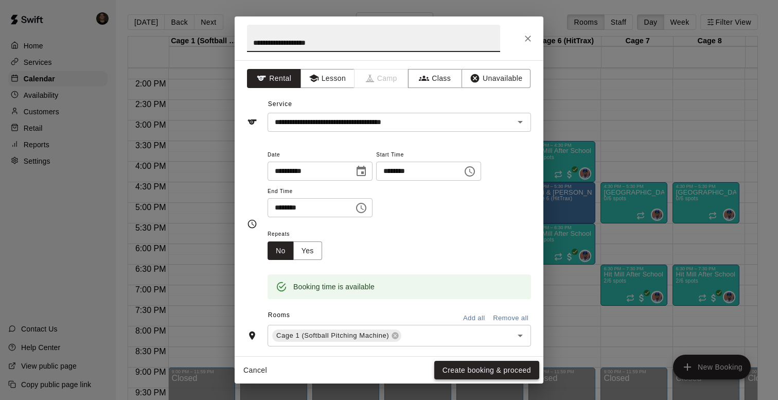
type input "**********"
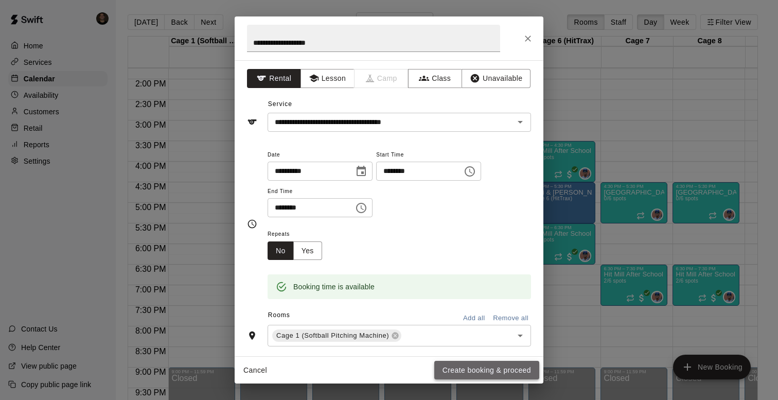
click at [469, 362] on button "Create booking & proceed" at bounding box center [487, 370] width 105 height 19
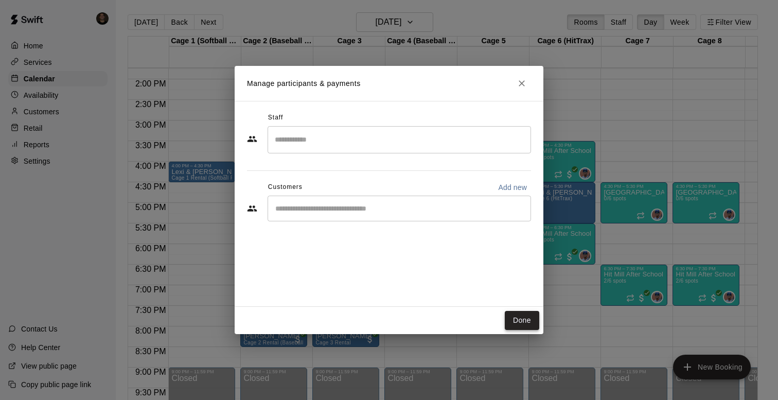
click at [523, 323] on button "Done" at bounding box center [522, 320] width 34 height 19
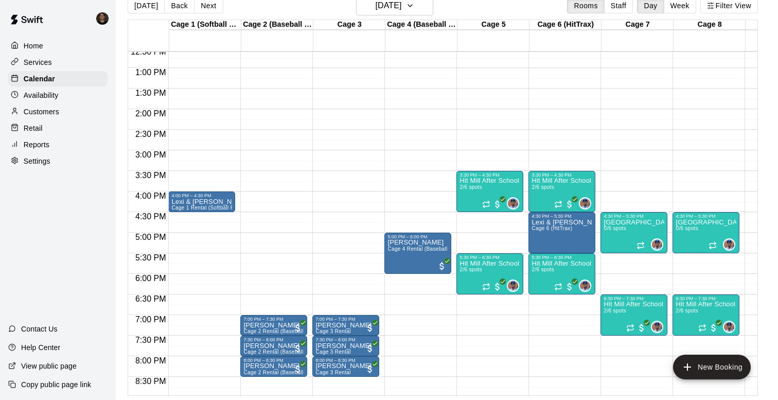
scroll to position [0, 0]
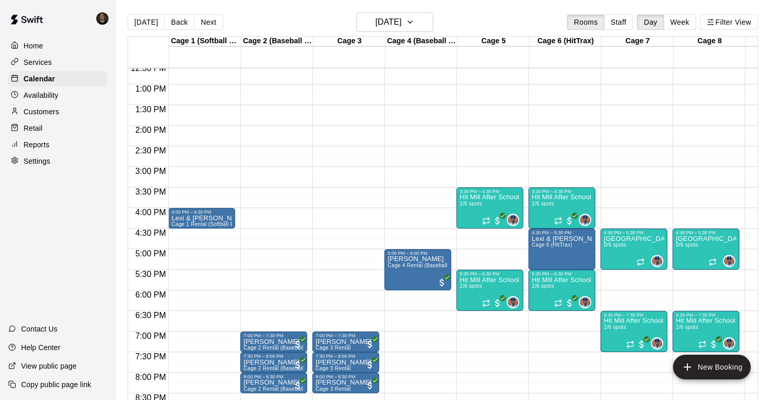
click at [47, 92] on p "Availability" at bounding box center [41, 95] width 35 height 10
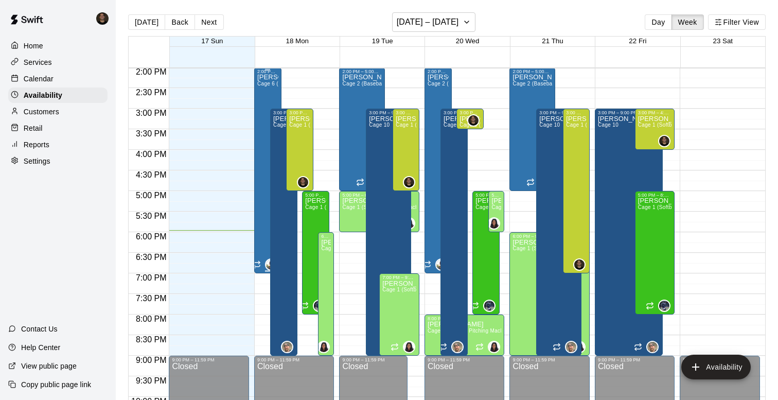
scroll to position [576, 0]
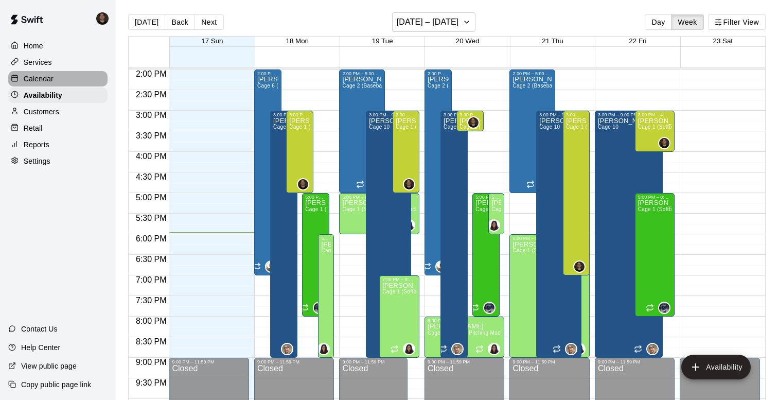
click at [42, 80] on p "Calendar" at bounding box center [39, 79] width 30 height 10
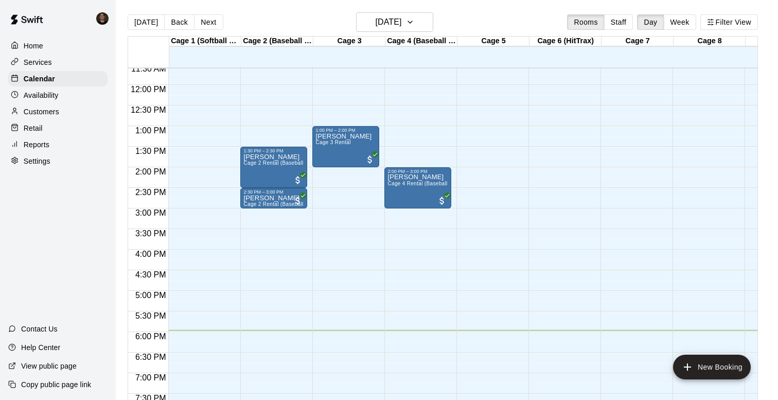
scroll to position [479, 0]
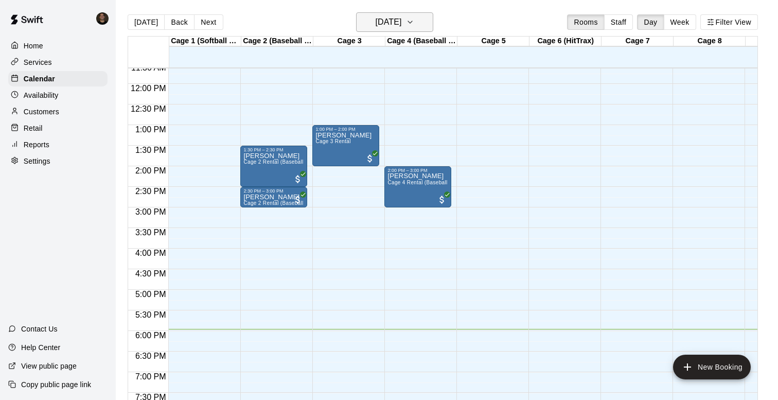
click at [414, 25] on icon "button" at bounding box center [410, 22] width 8 height 12
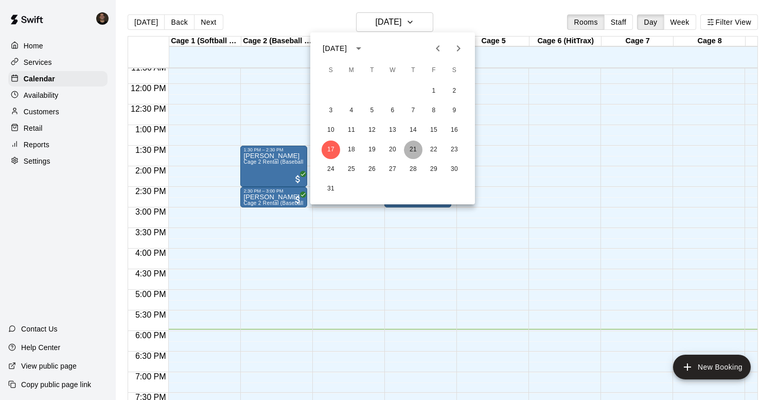
click at [411, 151] on button "21" at bounding box center [413, 150] width 19 height 19
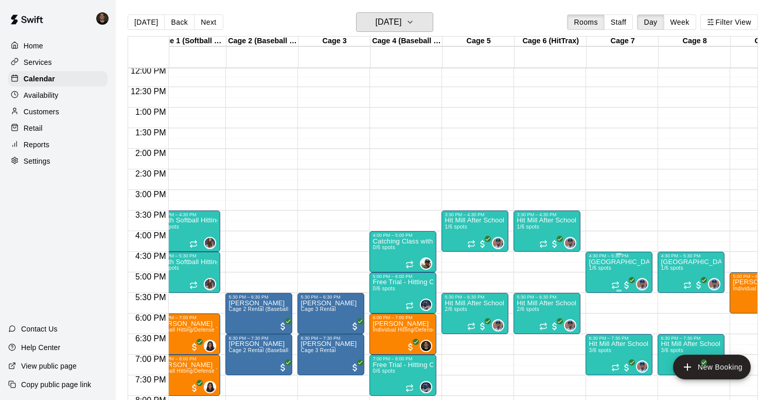
scroll to position [0, 0]
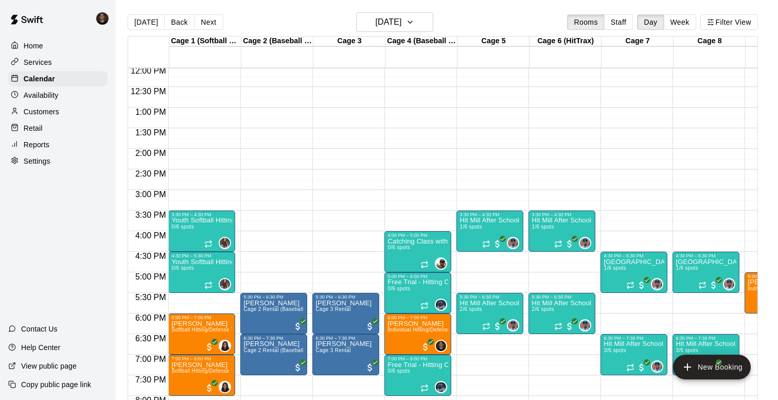
click at [46, 93] on p "Availability" at bounding box center [41, 95] width 35 height 10
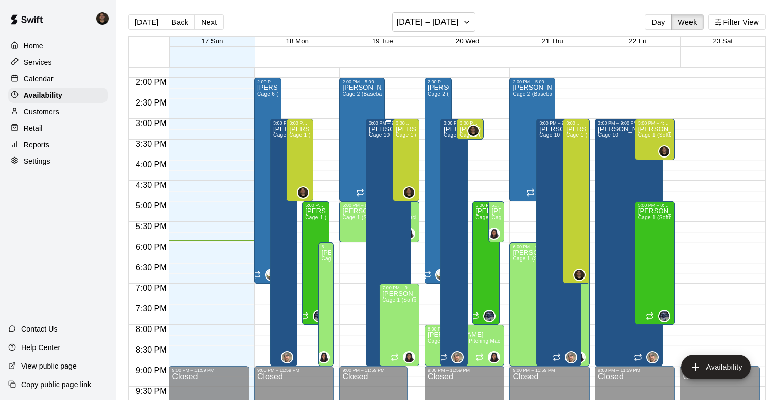
scroll to position [552, 0]
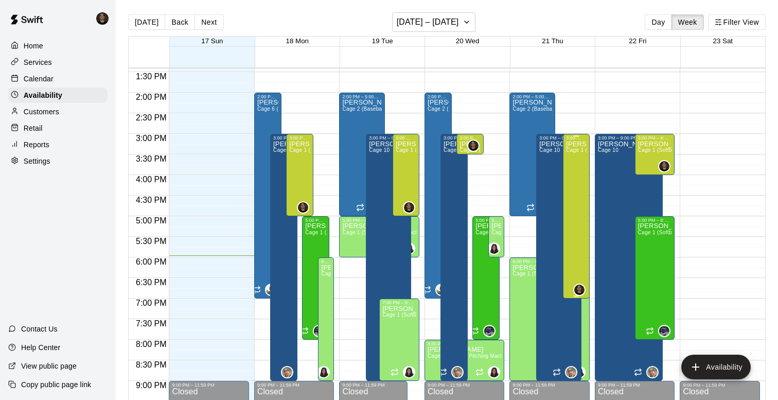
click at [574, 205] on div "[PERSON_NAME] Cage 1 (Softball Pitching Machine), Cage 2 (Baseball Pitching Mac…" at bounding box center [576, 341] width 21 height 400
click at [577, 68] on div at bounding box center [389, 200] width 778 height 400
click at [58, 80] on div "Calendar" at bounding box center [57, 78] width 99 height 15
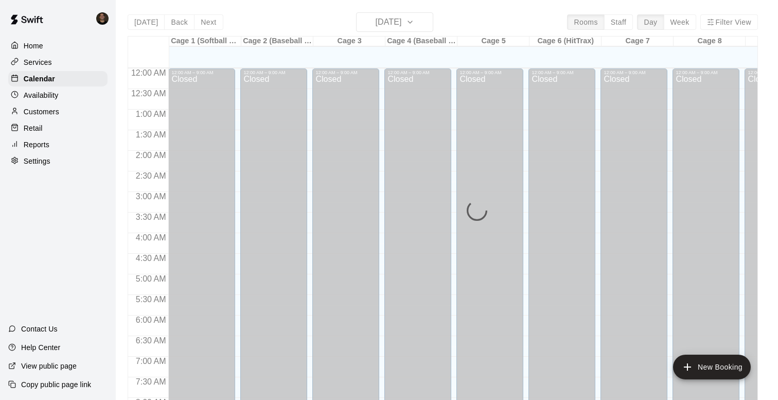
scroll to position [615, 0]
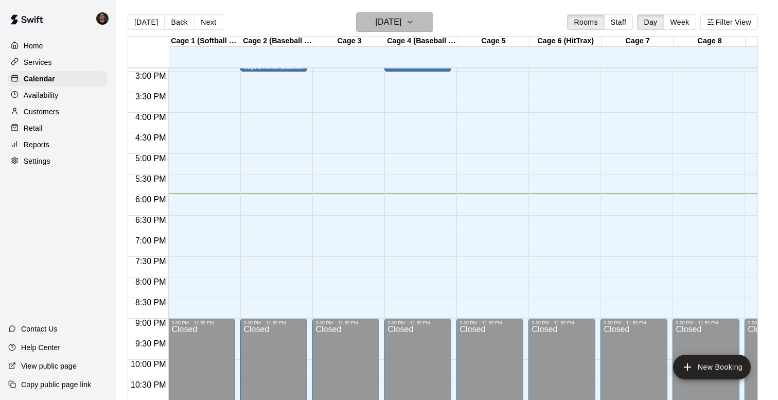
click at [402, 23] on h6 "[DATE]" at bounding box center [388, 22] width 26 height 14
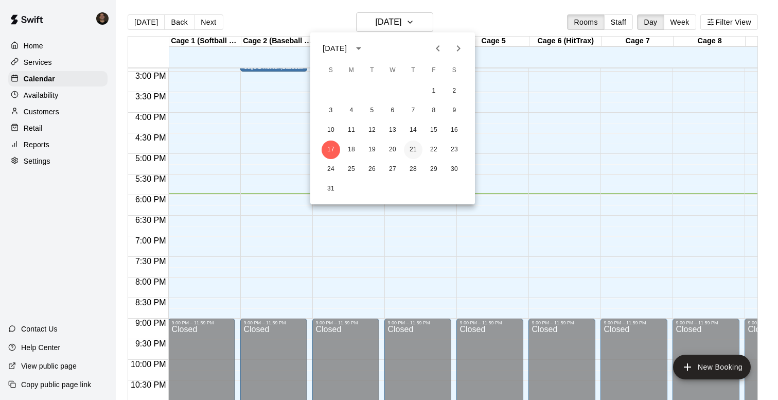
click at [414, 148] on button "21" at bounding box center [413, 150] width 19 height 19
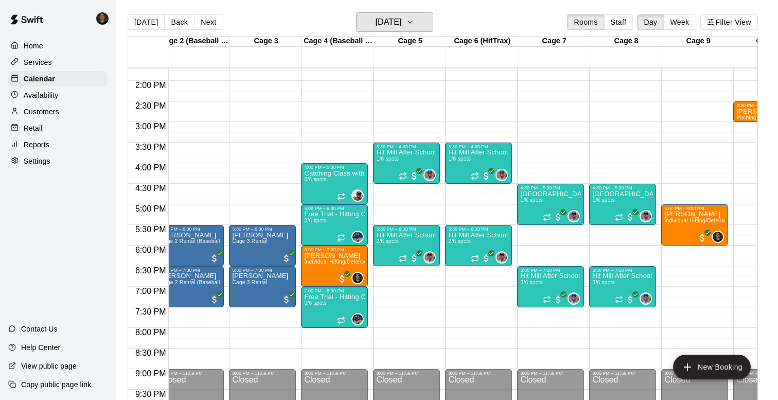
scroll to position [564, 86]
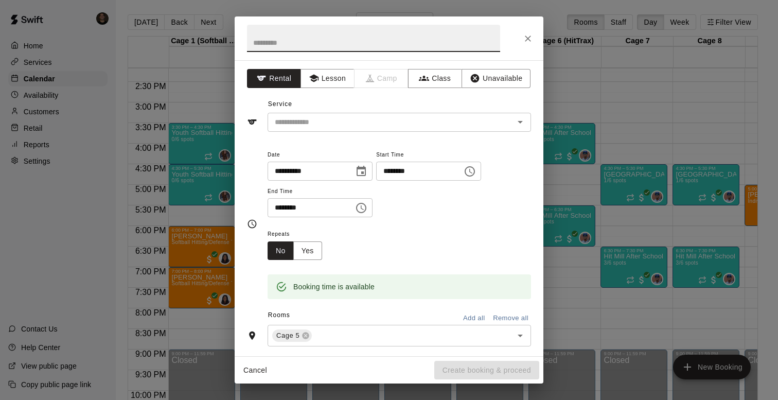
click at [364, 208] on icon "Choose time, selected time is 5:00 PM" at bounding box center [362, 207] width 3 height 5
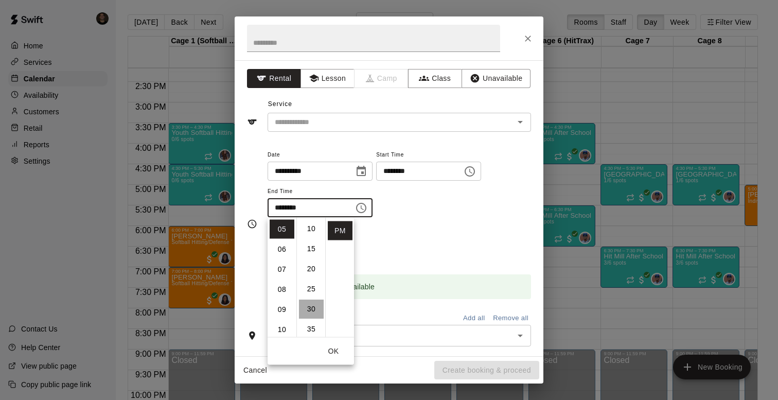
click at [309, 306] on li "30" at bounding box center [311, 309] width 25 height 19
type input "********"
click at [420, 265] on div "Booking time is available" at bounding box center [400, 279] width 264 height 39
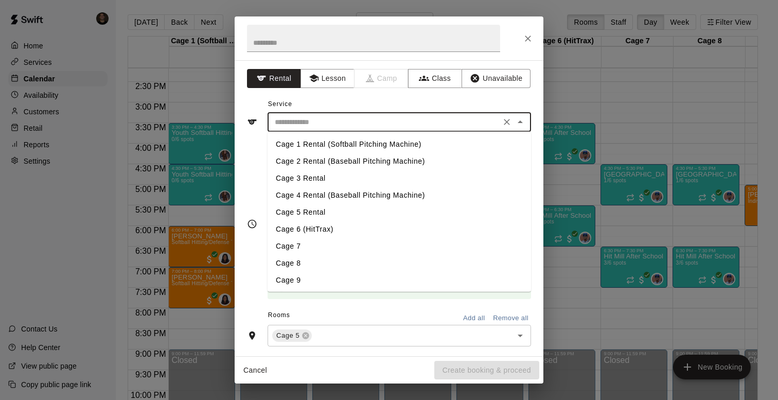
click at [381, 123] on input "text" at bounding box center [384, 122] width 227 height 13
click at [532, 30] on button "Close" at bounding box center [528, 38] width 19 height 19
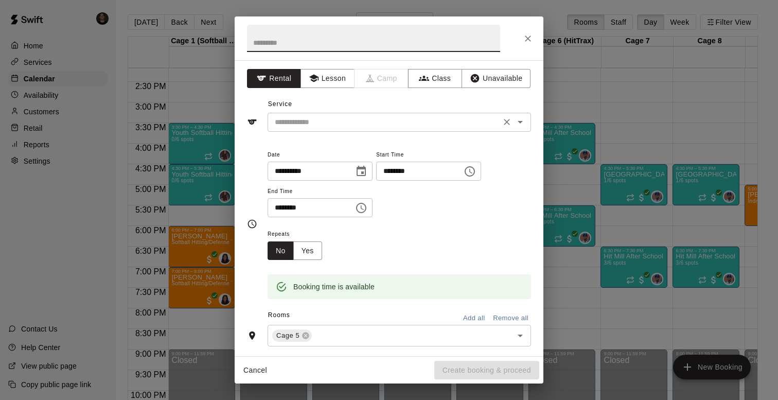
click at [373, 128] on input "text" at bounding box center [384, 122] width 227 height 13
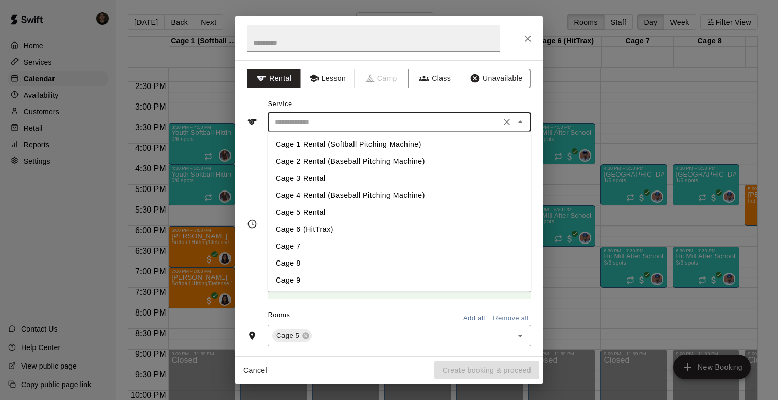
click at [340, 209] on li "Cage 5 Rental" at bounding box center [400, 212] width 264 height 17
type input "**********"
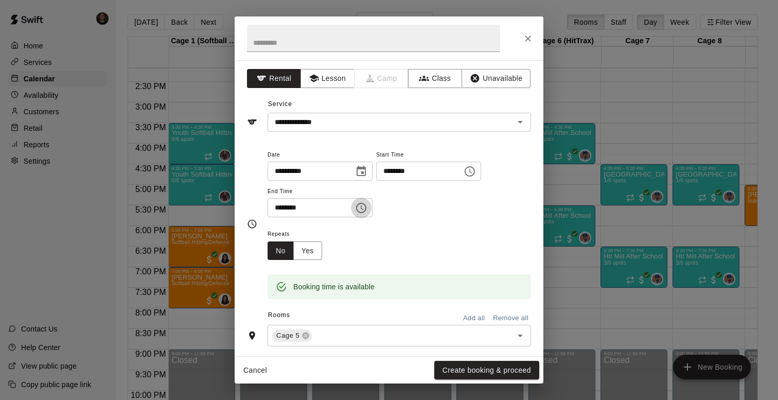
click at [354, 207] on button "Choose time, selected time is 5:00 PM" at bounding box center [361, 208] width 21 height 21
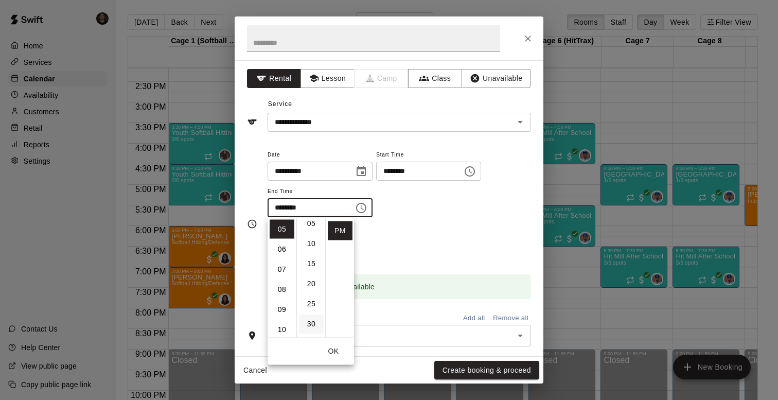
click at [301, 322] on li "30" at bounding box center [311, 324] width 25 height 19
type input "********"
click at [317, 77] on icon "button" at bounding box center [313, 79] width 9 height 8
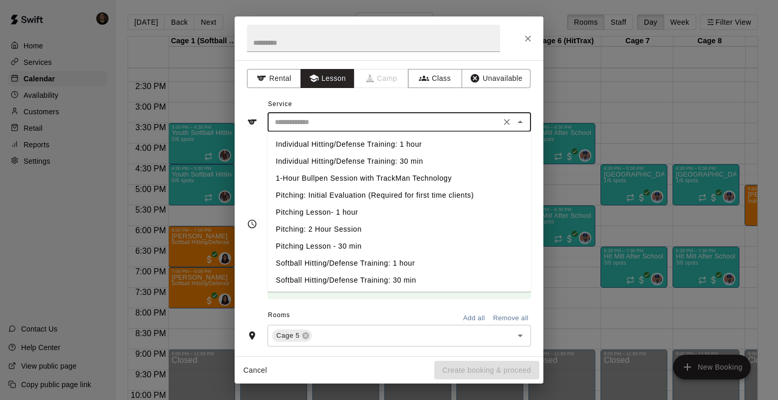
click at [399, 118] on input "text" at bounding box center [384, 122] width 227 height 13
click at [366, 259] on li "Softball Hitting/Defense Training: 1 hour" at bounding box center [400, 263] width 264 height 17
type input "**********"
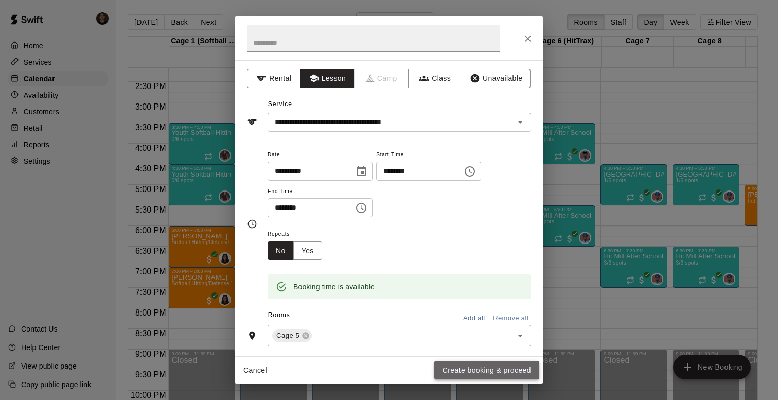
click at [454, 368] on button "Create booking & proceed" at bounding box center [487, 370] width 105 height 19
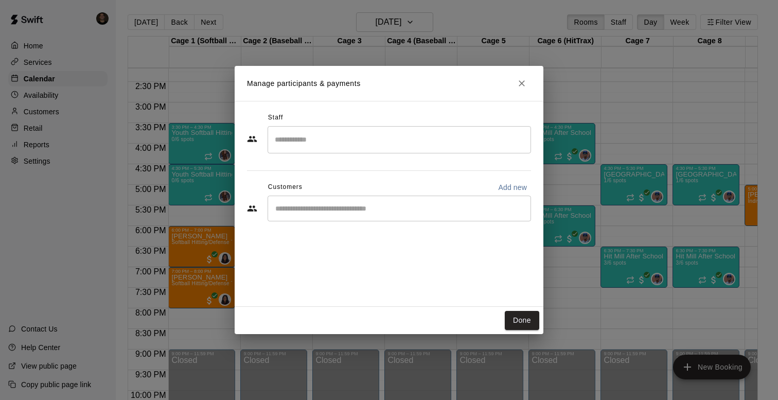
click at [342, 142] on input "Search staff" at bounding box center [399, 140] width 254 height 18
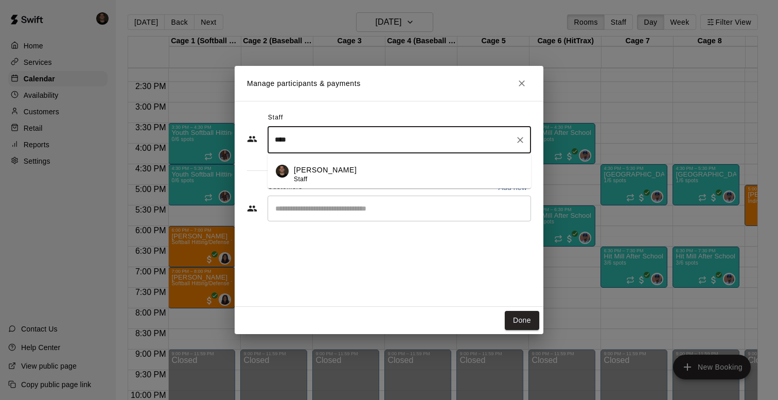
type input "****"
click at [516, 86] on button "Close" at bounding box center [522, 83] width 19 height 19
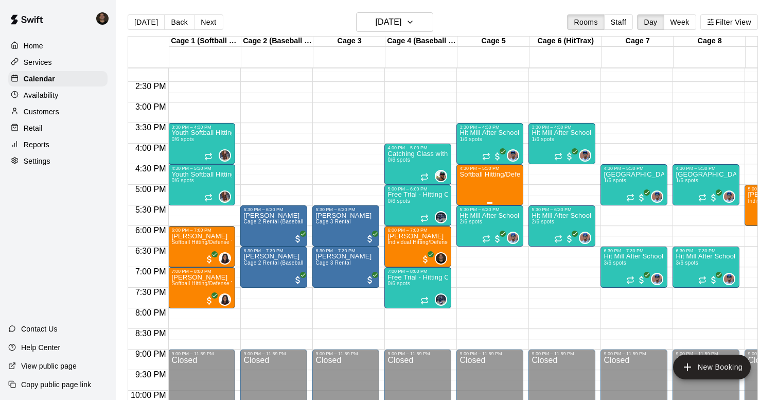
click at [489, 183] on div "Softball Hitting/Defense Training: 1 hour" at bounding box center [490, 371] width 61 height 400
click at [473, 184] on icon "edit" at bounding box center [470, 182] width 12 height 12
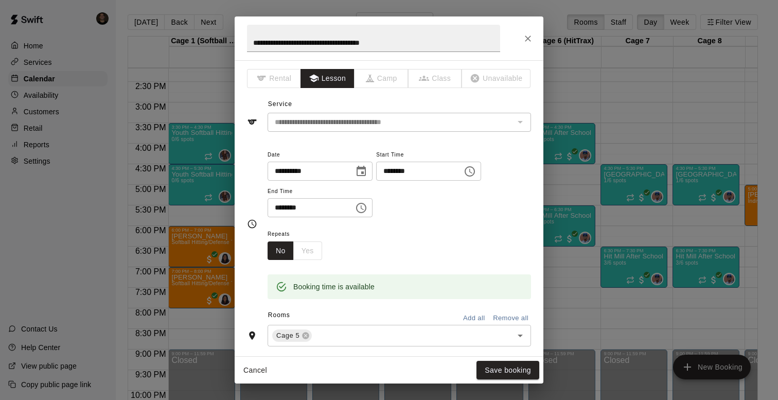
click at [344, 88] on div "**********" at bounding box center [389, 208] width 309 height 296
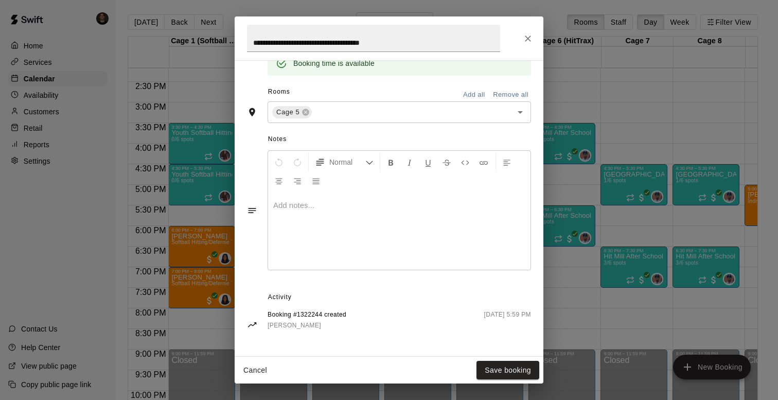
scroll to position [0, 0]
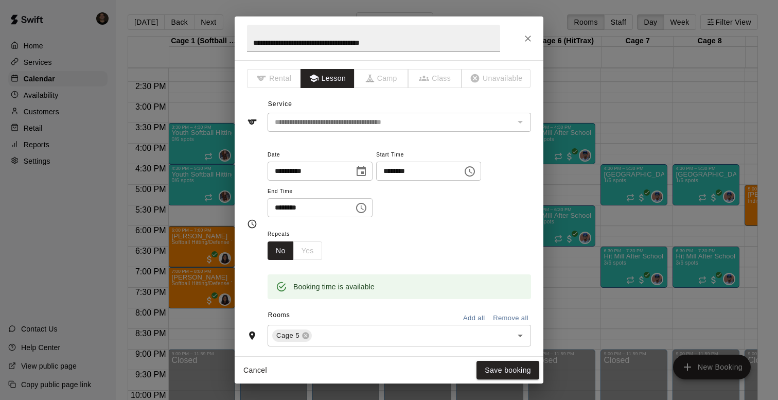
click at [523, 37] on icon "Close" at bounding box center [528, 38] width 10 height 10
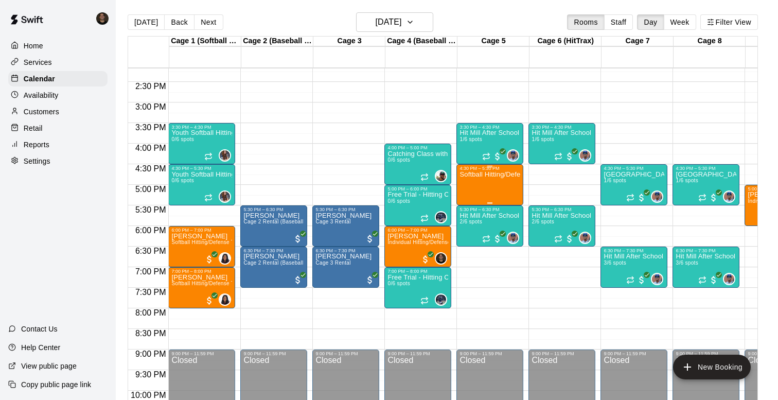
click at [508, 180] on div "Softball Hitting/Defense Training: 1 hour" at bounding box center [490, 371] width 61 height 400
click at [467, 226] on icon "delete" at bounding box center [470, 231] width 12 height 12
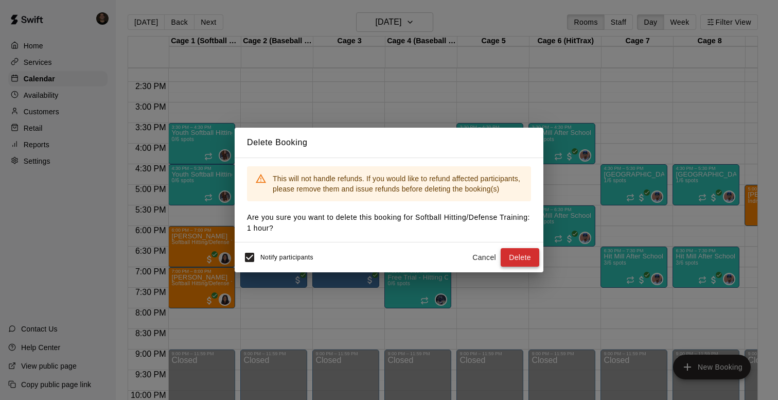
click at [515, 254] on button "Delete" at bounding box center [520, 257] width 39 height 19
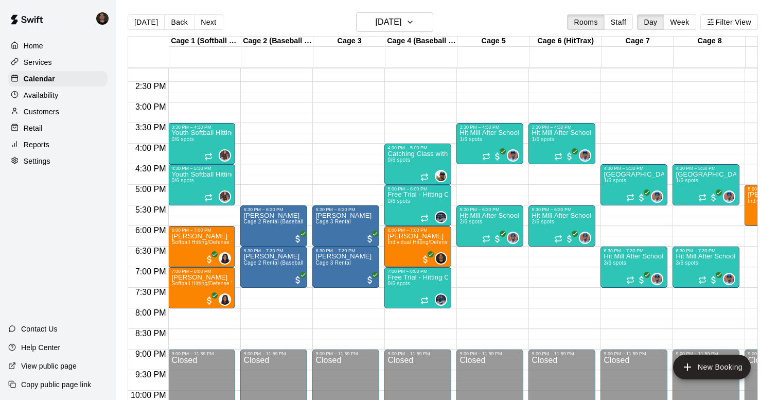
scroll to position [590, 0]
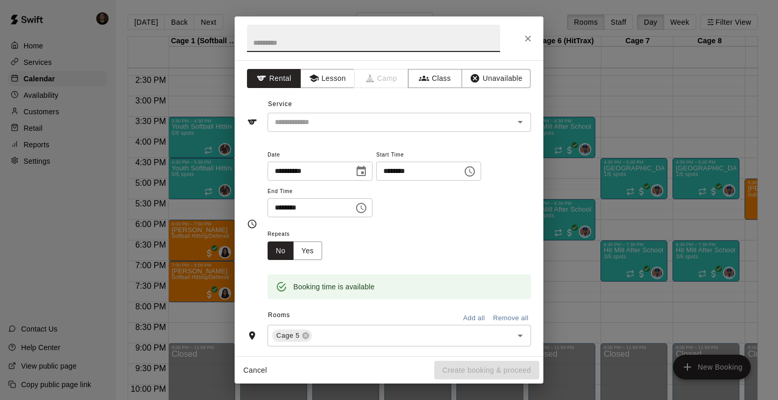
click at [372, 206] on button "Choose time, selected time is 5:00 PM" at bounding box center [361, 208] width 21 height 21
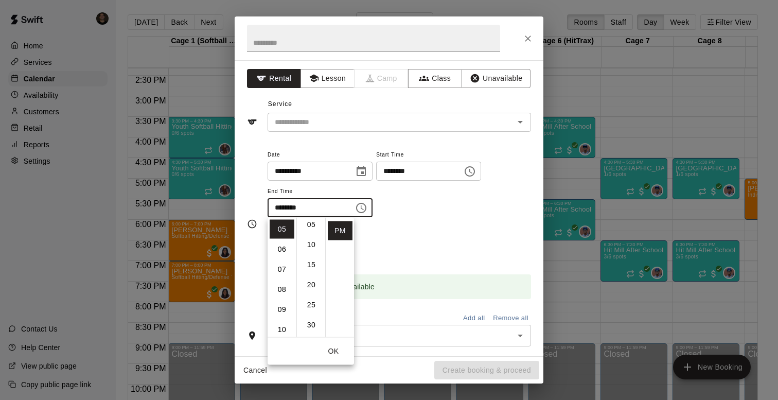
scroll to position [33, 0]
click at [307, 316] on li "30" at bounding box center [311, 316] width 25 height 19
type input "********"
click at [379, 123] on input "text" at bounding box center [384, 122] width 227 height 13
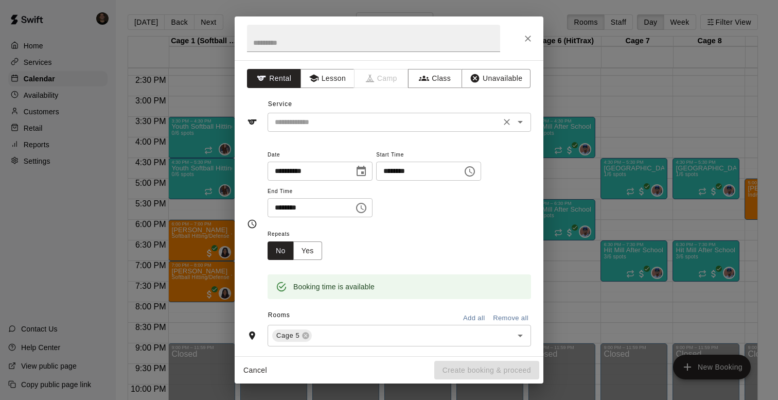
click at [378, 123] on input "text" at bounding box center [384, 122] width 227 height 13
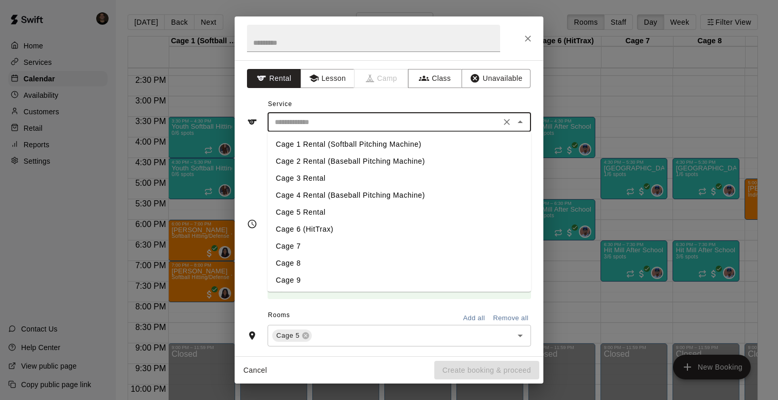
click at [313, 208] on li "Cage 5 Rental" at bounding box center [400, 212] width 264 height 17
type input "**********"
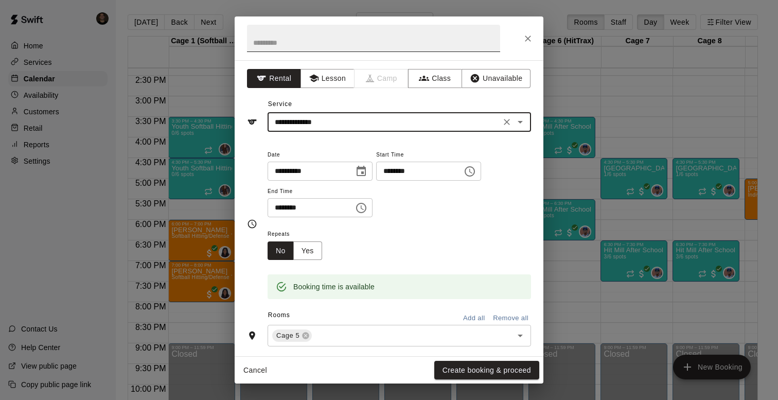
click at [356, 31] on input "text" at bounding box center [373, 38] width 253 height 27
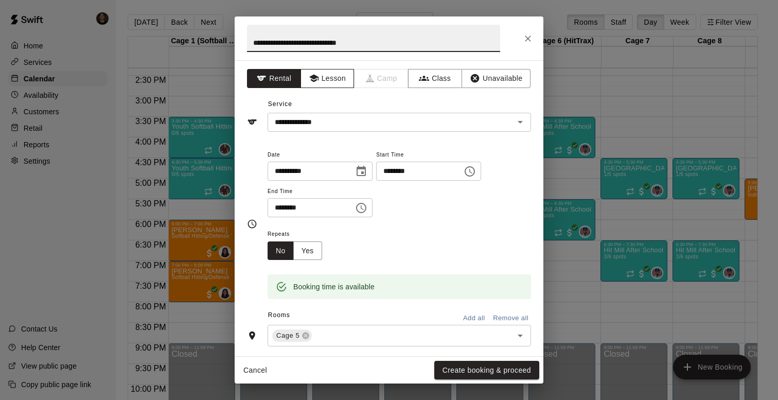
type input "**********"
click at [334, 78] on button "Lesson" at bounding box center [328, 78] width 54 height 19
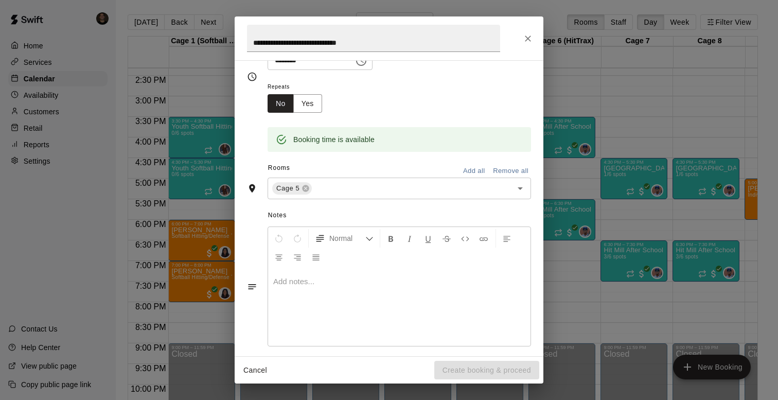
scroll to position [0, 0]
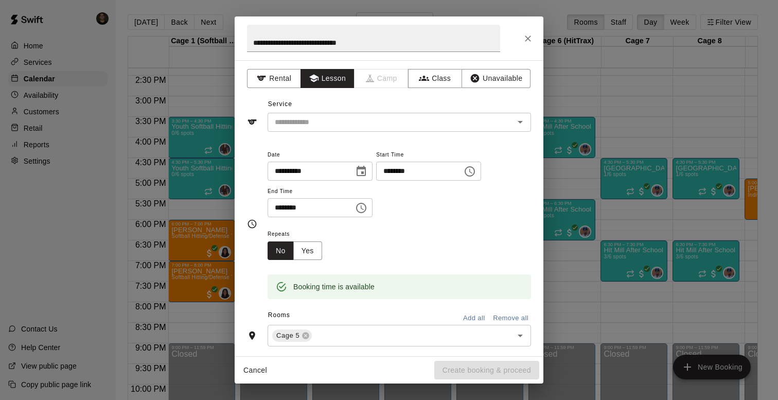
click at [415, 132] on div "**********" at bounding box center [389, 208] width 309 height 296
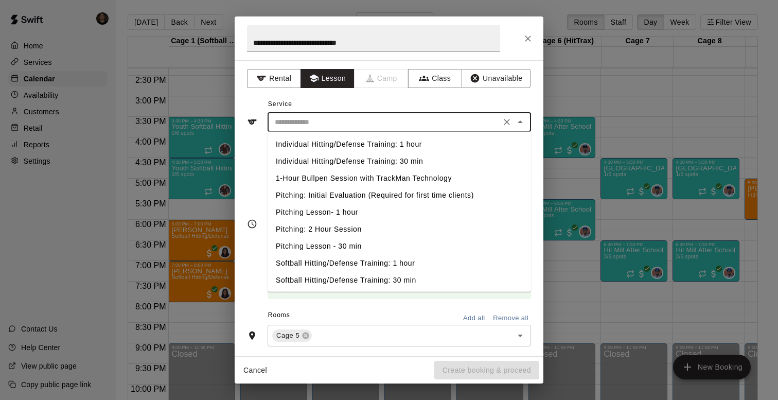
click at [415, 127] on input "text" at bounding box center [384, 122] width 227 height 13
click at [355, 264] on li "Softball Hitting/Defense Training: 1 hour" at bounding box center [400, 263] width 264 height 17
type input "**********"
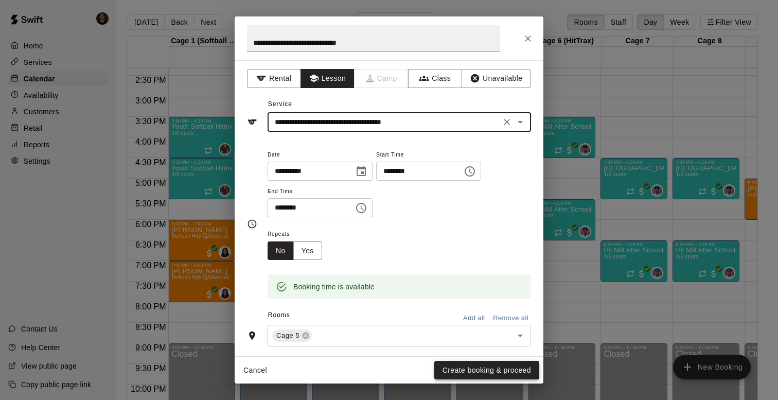
click at [486, 374] on button "Create booking & proceed" at bounding box center [487, 370] width 105 height 19
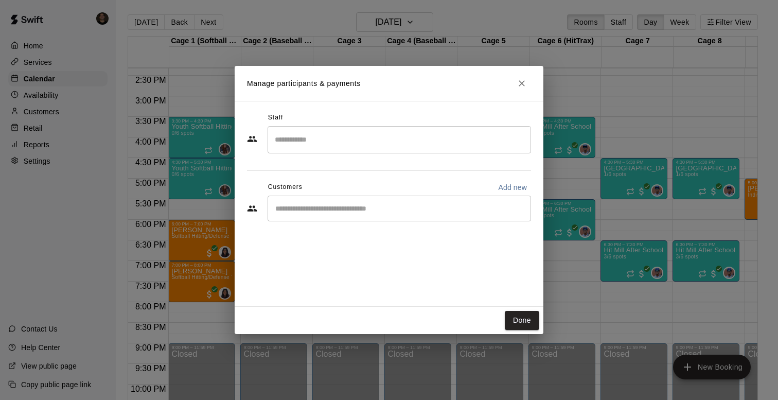
click at [385, 137] on input "Search staff" at bounding box center [399, 140] width 254 height 18
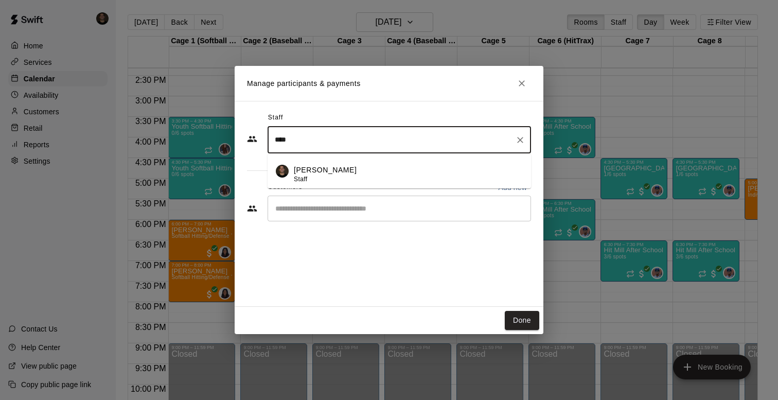
click at [351, 178] on div "[PERSON_NAME] Staff" at bounding box center [408, 175] width 229 height 20
type input "****"
click at [324, 206] on input "Start typing to search customers..." at bounding box center [399, 208] width 254 height 10
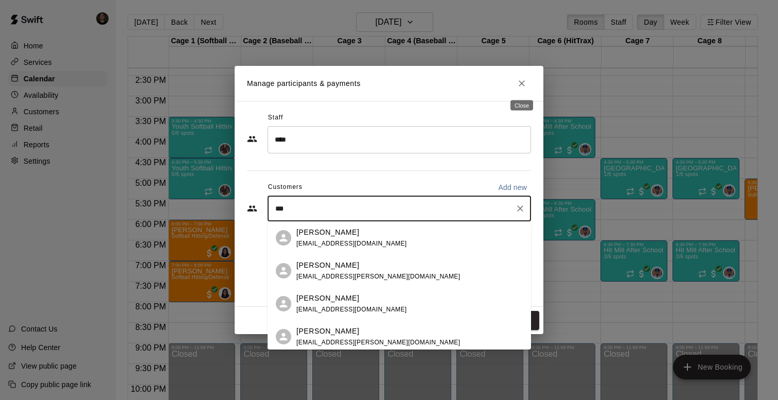
type input "***"
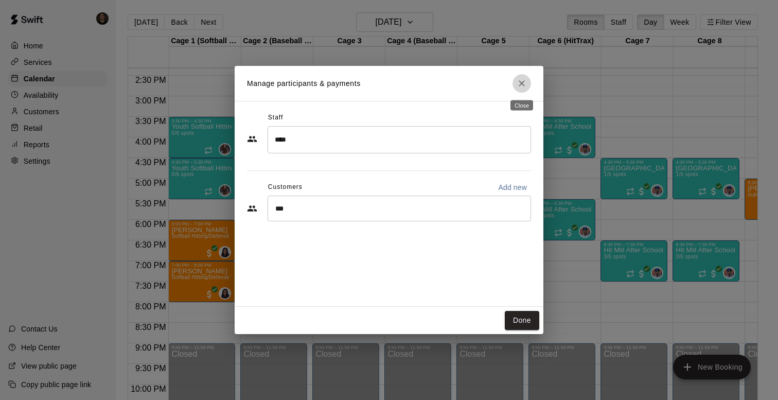
click at [525, 75] on button "Close" at bounding box center [522, 83] width 19 height 19
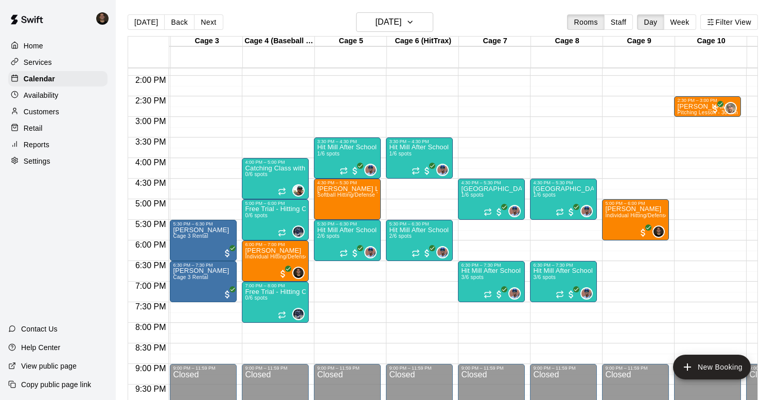
scroll to position [0, 162]
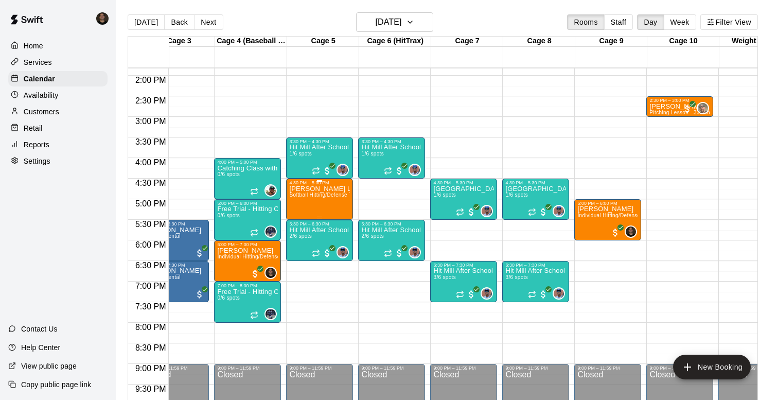
click at [339, 201] on div "[PERSON_NAME] Lesson w/ [PERSON_NAME] Softball Hitting/Defense Training: 1 hour" at bounding box center [319, 385] width 61 height 400
click at [296, 246] on icon "delete" at bounding box center [300, 245] width 12 height 12
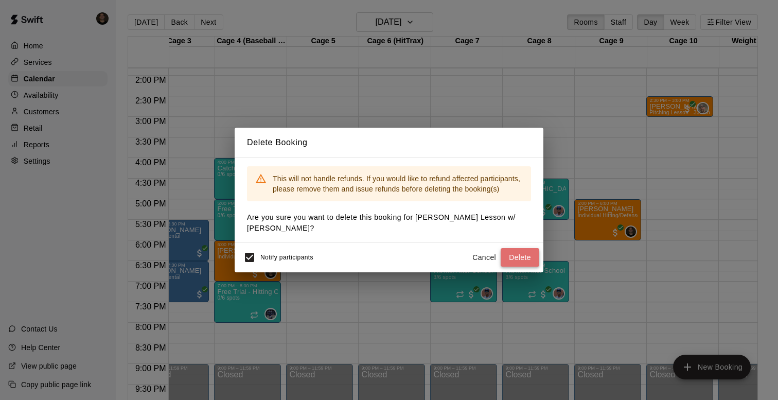
click at [521, 252] on button "Delete" at bounding box center [520, 257] width 39 height 19
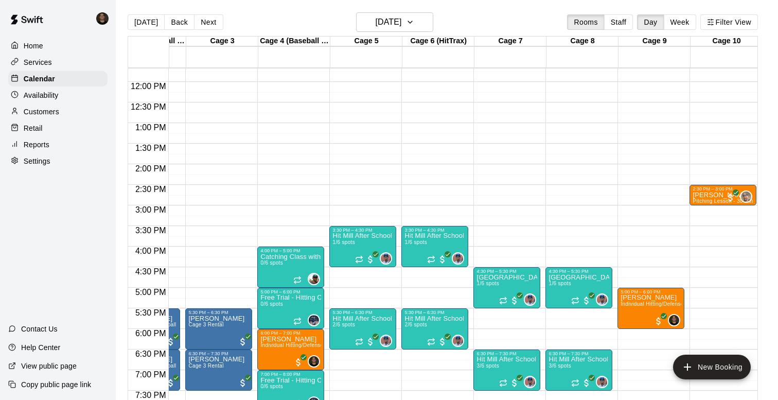
scroll to position [0, 141]
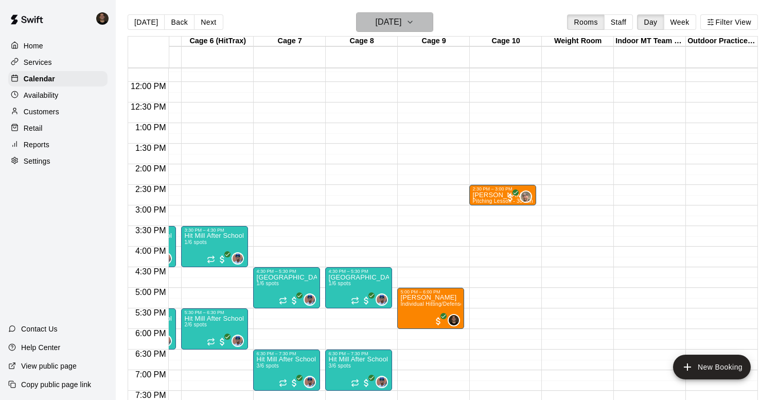
click at [414, 23] on icon "button" at bounding box center [410, 22] width 8 height 12
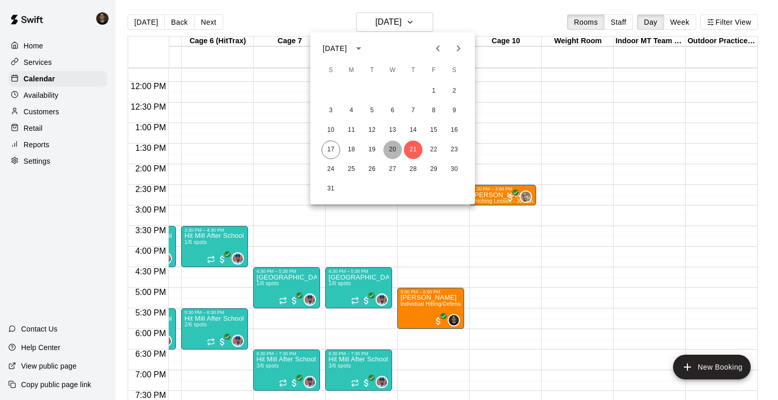
click at [388, 147] on button "20" at bounding box center [393, 150] width 19 height 19
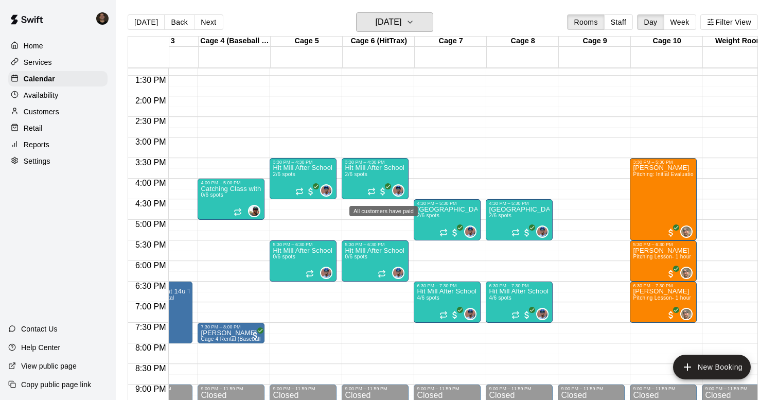
scroll to position [551, 187]
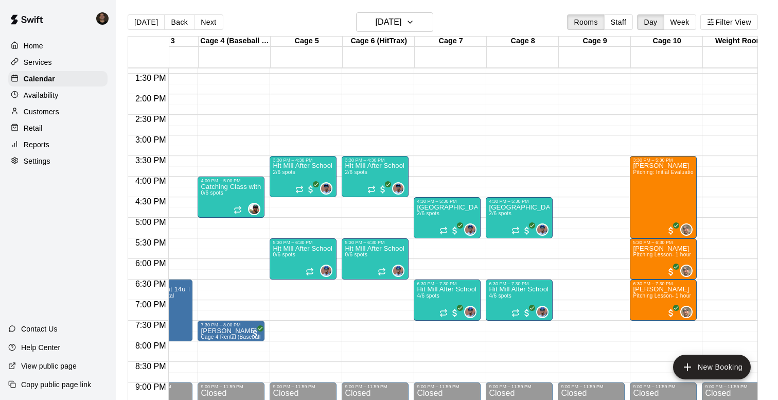
click at [590, 265] on div "12:00 AM – 9:00 AM Closed 9:00 PM – 11:59 PM Closed" at bounding box center [591, 12] width 67 height 989
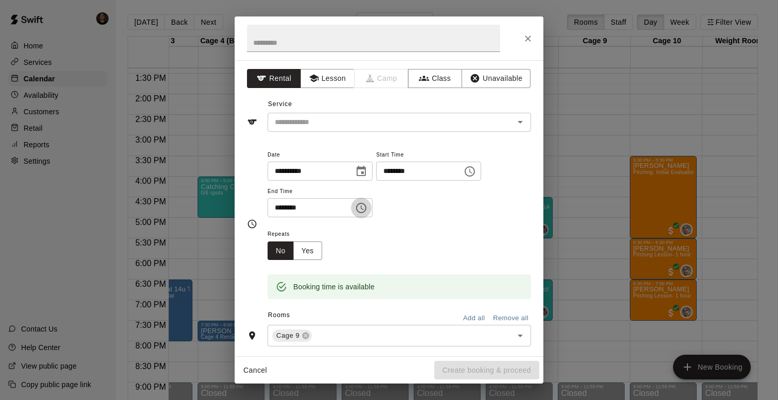
click at [366, 203] on icon "Choose time, selected time is 6:30 PM" at bounding box center [361, 208] width 10 height 10
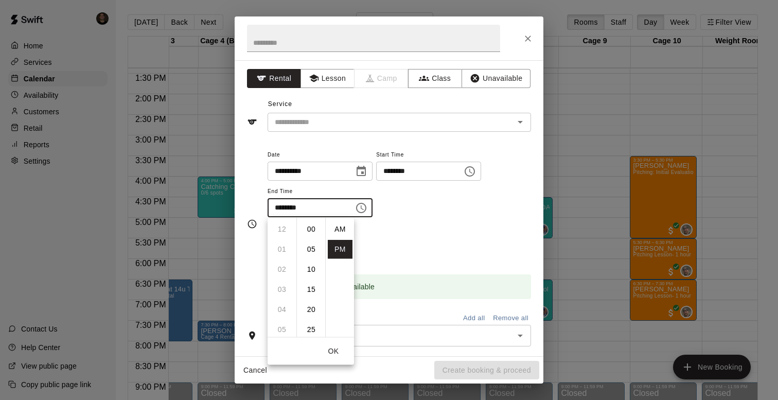
scroll to position [19, 0]
click at [279, 242] on li "07" at bounding box center [282, 249] width 25 height 19
click at [309, 230] on li "00" at bounding box center [311, 229] width 25 height 19
type input "********"
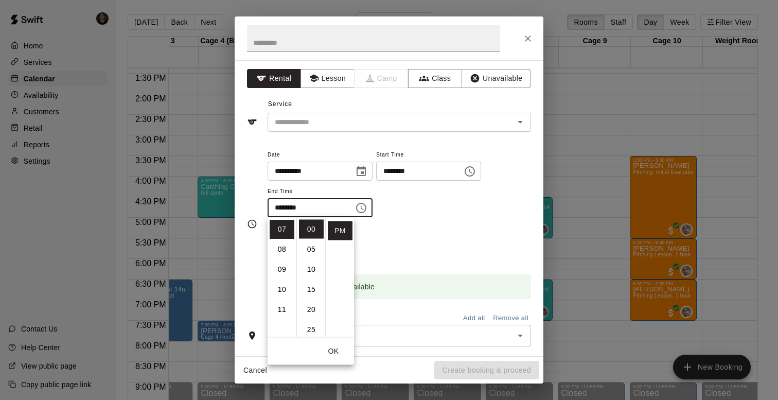
click at [436, 252] on div "Repeats No Yes" at bounding box center [400, 244] width 264 height 32
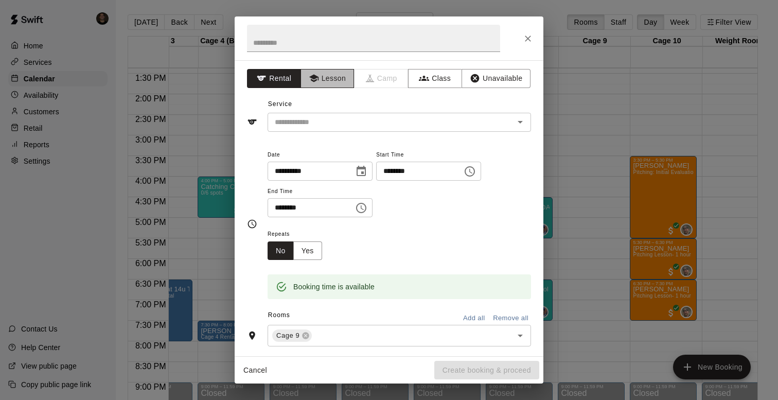
click at [332, 79] on button "Lesson" at bounding box center [328, 78] width 54 height 19
click at [342, 43] on input "text" at bounding box center [373, 38] width 253 height 27
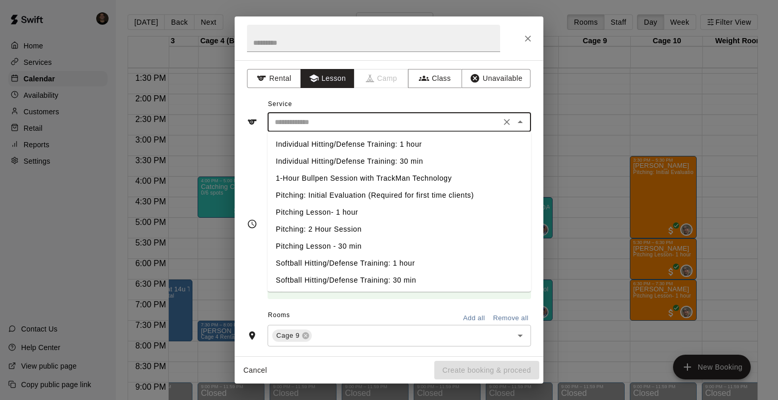
click at [336, 120] on input "text" at bounding box center [384, 122] width 227 height 13
click at [324, 262] on li "Softball Hitting/Defense Training: 1 hour" at bounding box center [400, 263] width 264 height 17
type input "**********"
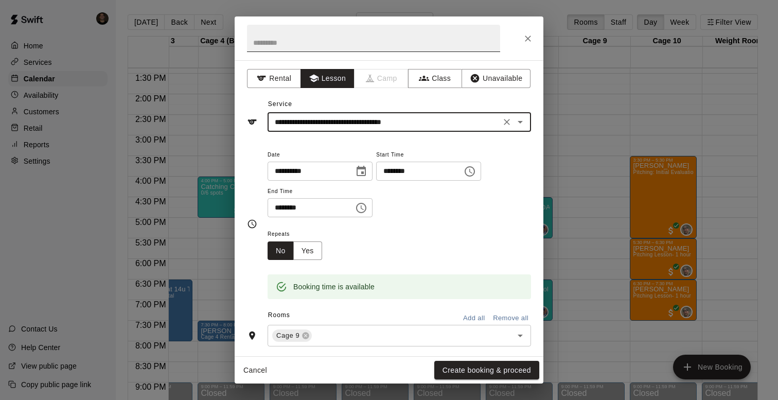
click at [342, 31] on input "text" at bounding box center [373, 38] width 253 height 27
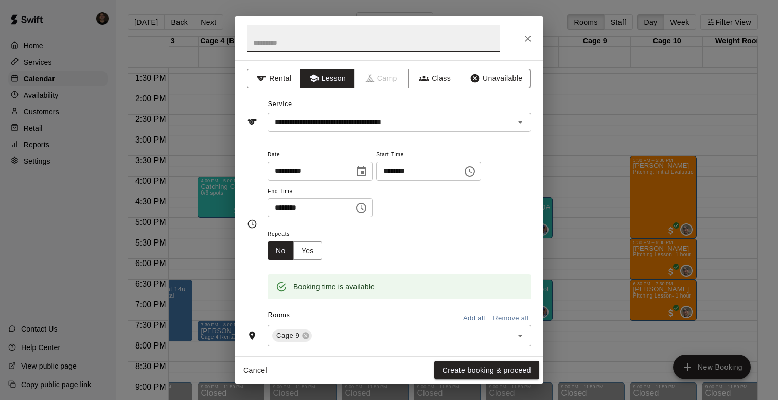
click at [372, 41] on input "text" at bounding box center [373, 38] width 253 height 27
type input "*"
type input "**********"
click at [491, 372] on button "Create booking & proceed" at bounding box center [487, 370] width 105 height 19
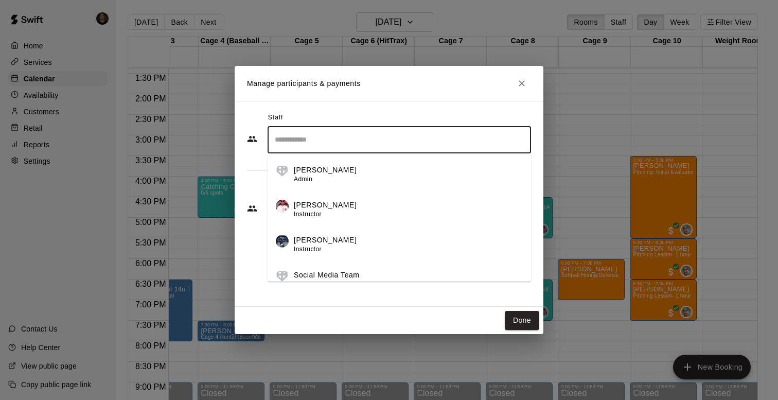
click at [388, 140] on input "Search staff" at bounding box center [399, 140] width 254 height 18
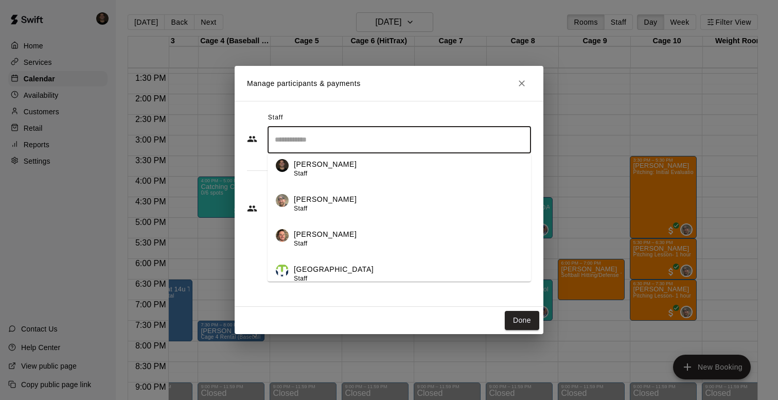
scroll to position [258, 0]
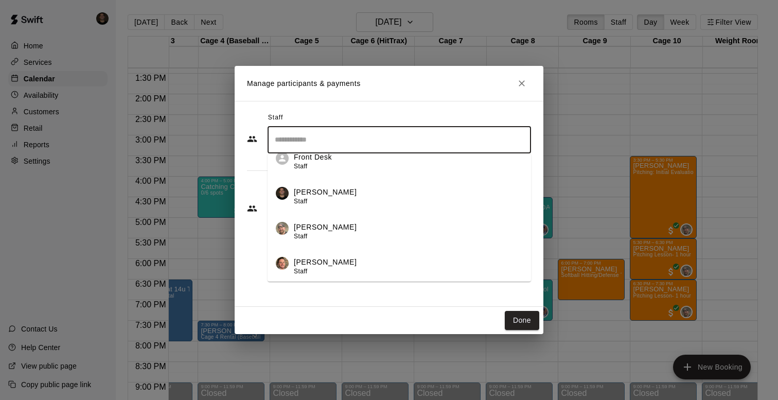
click at [350, 197] on div "[PERSON_NAME] Staff" at bounding box center [408, 197] width 229 height 20
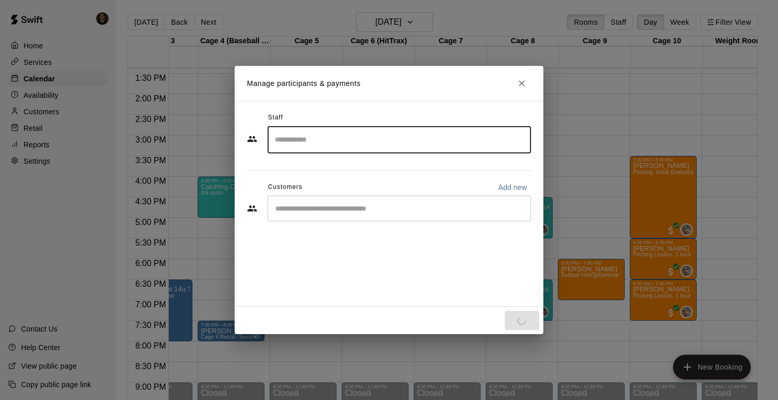
click at [342, 207] on input "Start typing to search customers..." at bounding box center [399, 208] width 254 height 10
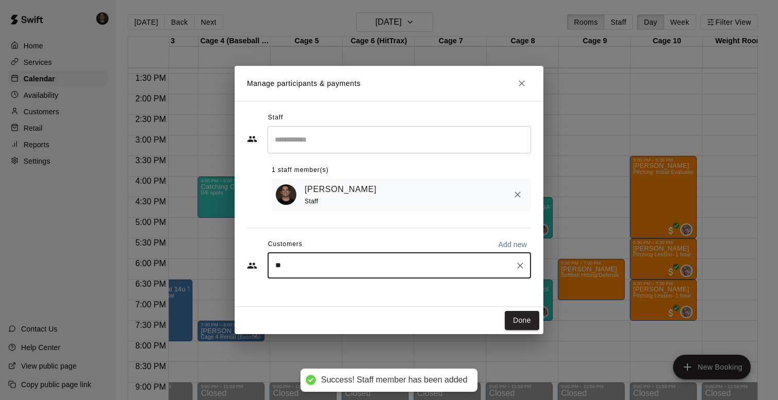
type input "***"
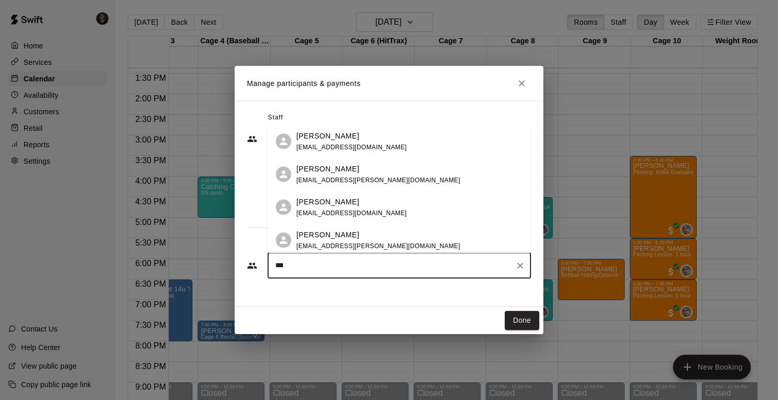
click at [304, 151] on div "[PERSON_NAME] [EMAIL_ADDRESS][DOMAIN_NAME]" at bounding box center [352, 141] width 111 height 22
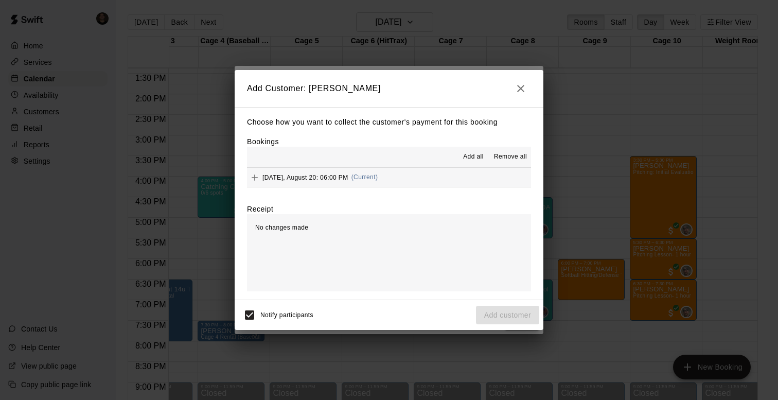
click at [404, 236] on div "No changes made" at bounding box center [389, 252] width 284 height 77
click at [313, 217] on div "No changes made" at bounding box center [389, 252] width 284 height 77
click at [455, 273] on div "No changes made" at bounding box center [389, 252] width 284 height 77
click at [474, 153] on span "Add all" at bounding box center [473, 157] width 21 height 10
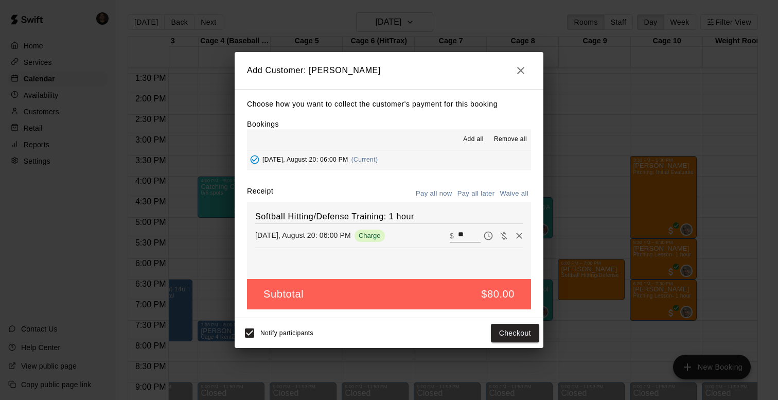
click at [433, 193] on button "Pay all now" at bounding box center [434, 194] width 42 height 16
click at [515, 335] on button "Checkout" at bounding box center [515, 333] width 48 height 19
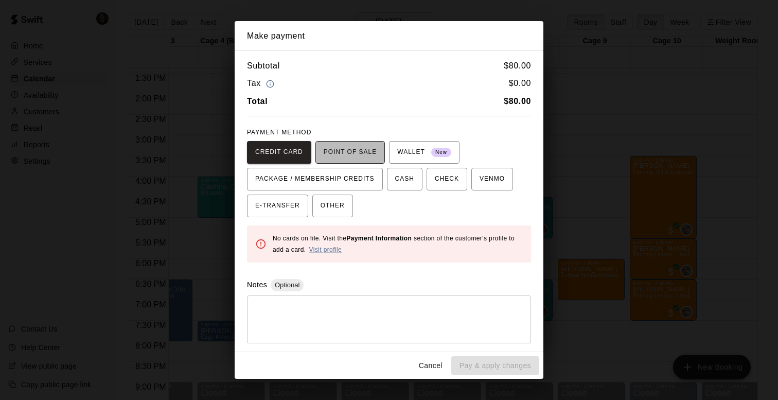
click at [327, 155] on span "POINT OF SALE" at bounding box center [350, 152] width 53 height 16
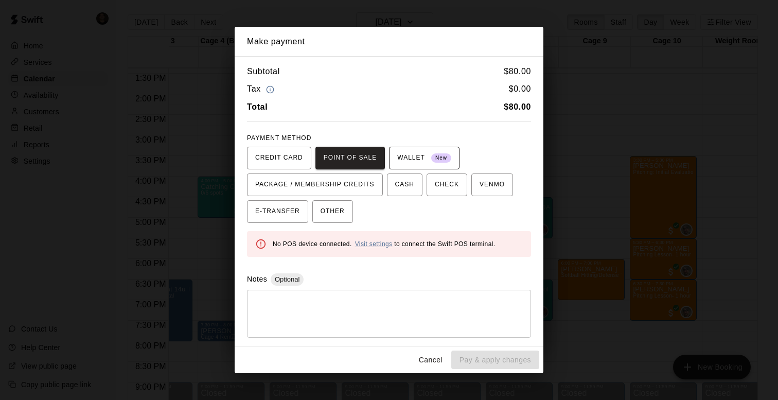
click at [402, 152] on span "WALLET New" at bounding box center [424, 158] width 54 height 16
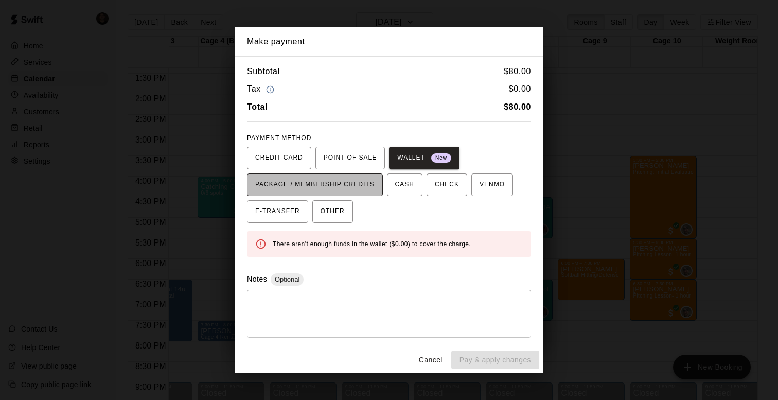
click at [287, 176] on button "PACKAGE / MEMBERSHIP CREDITS" at bounding box center [315, 185] width 136 height 23
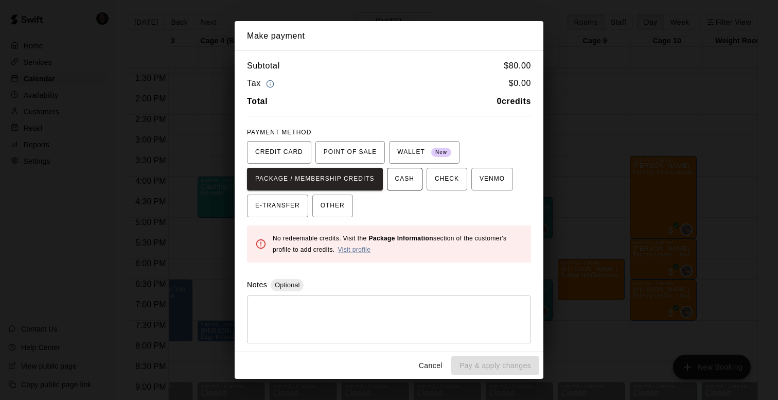
click at [402, 174] on span "CASH" at bounding box center [404, 179] width 19 height 16
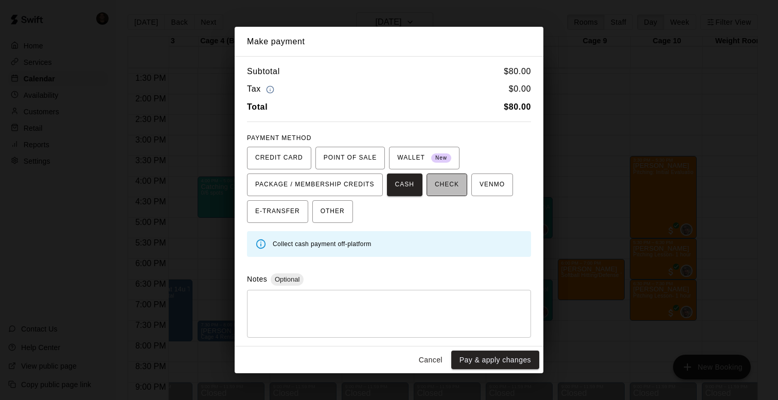
click at [449, 184] on span "CHECK" at bounding box center [447, 185] width 24 height 16
click at [487, 185] on span "VENMO" at bounding box center [492, 185] width 25 height 16
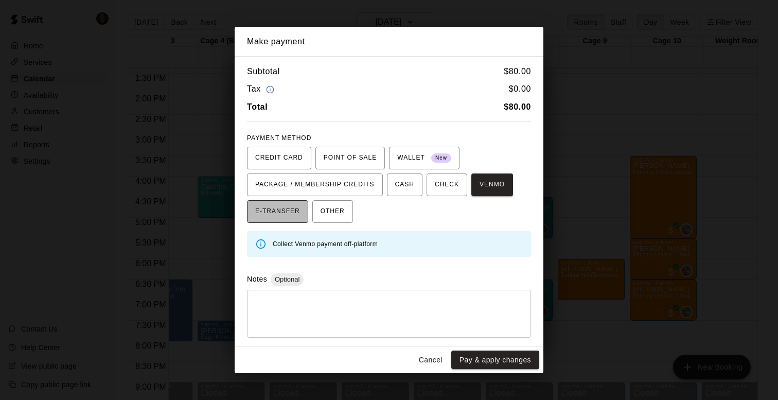
click at [293, 207] on span "E-TRANSFER" at bounding box center [277, 211] width 45 height 16
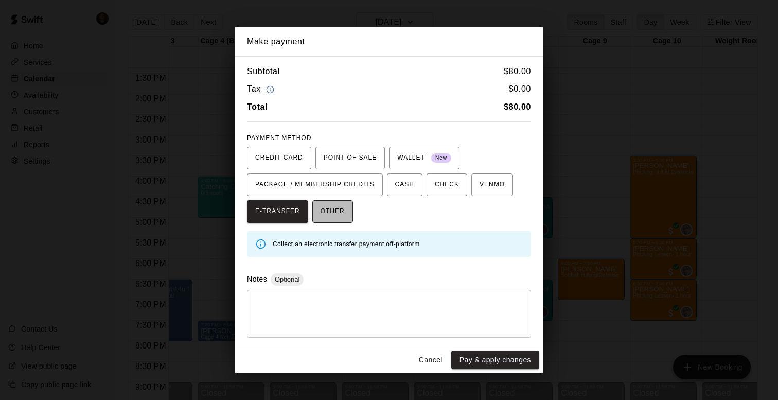
click at [346, 212] on button "OTHER" at bounding box center [333, 211] width 41 height 23
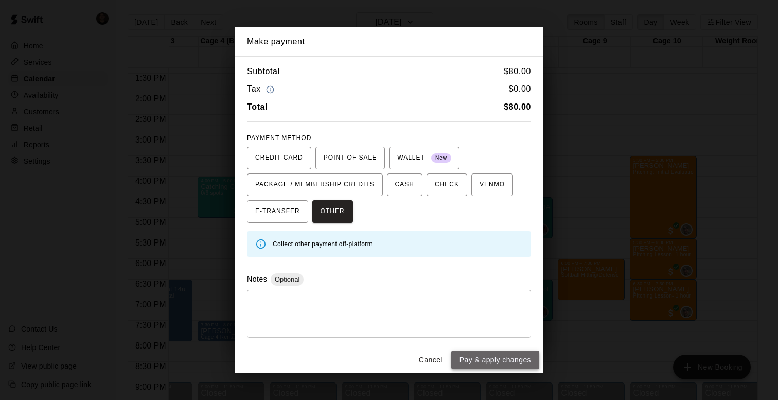
click at [475, 357] on button "Pay & apply changes" at bounding box center [496, 360] width 88 height 19
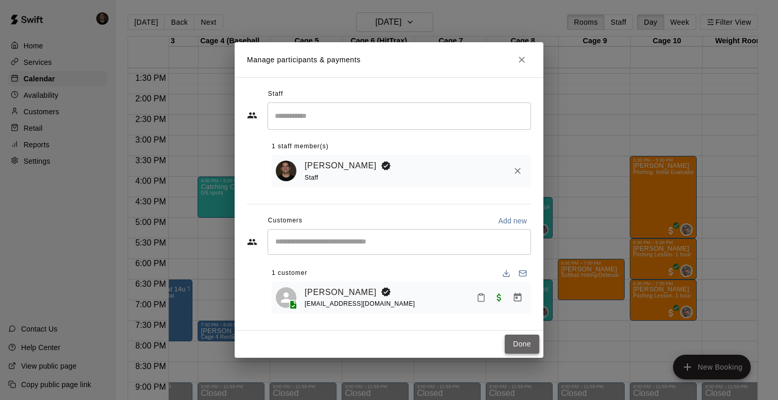
click at [521, 343] on button "Done" at bounding box center [522, 344] width 34 height 19
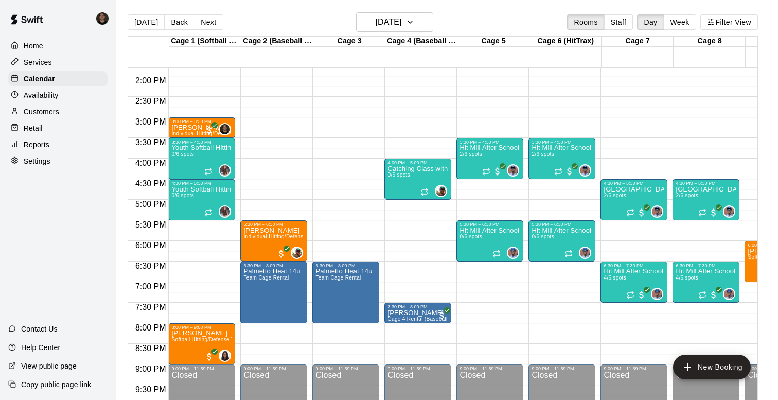
scroll to position [567, 0]
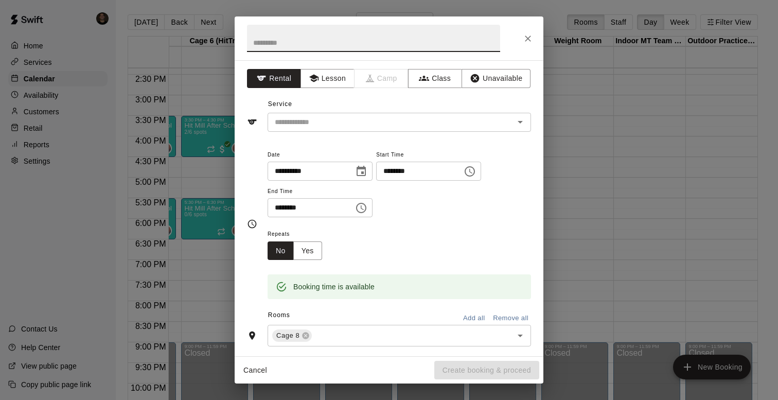
click at [529, 39] on icon "Close" at bounding box center [528, 39] width 6 height 6
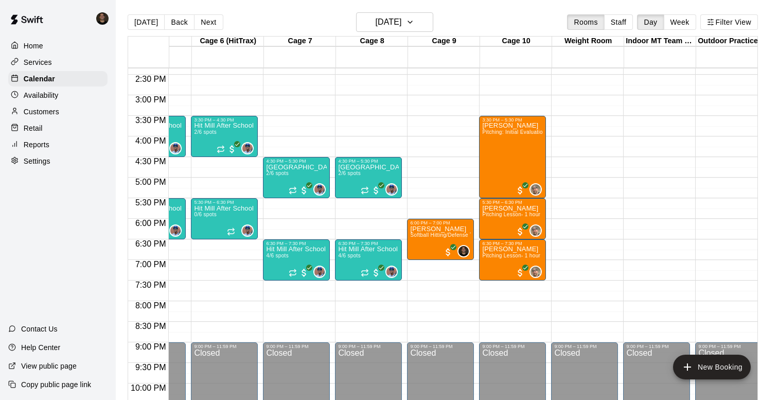
scroll to position [0, 334]
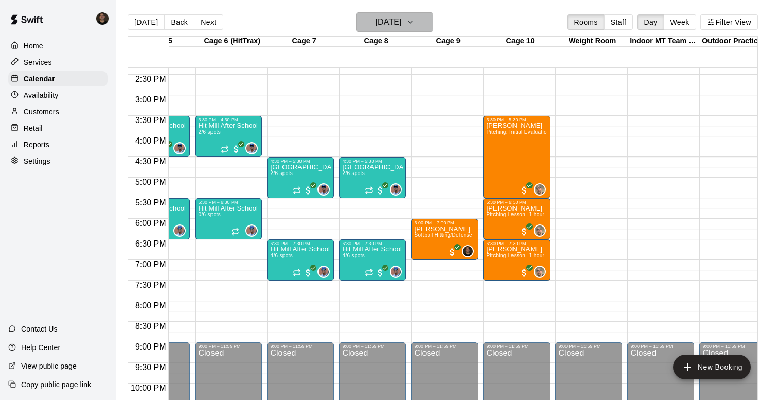
click at [375, 20] on h6 "[DATE]" at bounding box center [388, 22] width 26 height 14
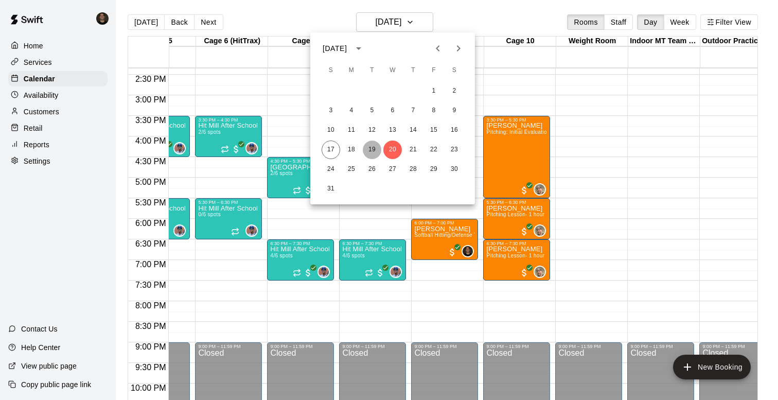
click at [373, 146] on button "19" at bounding box center [372, 150] width 19 height 19
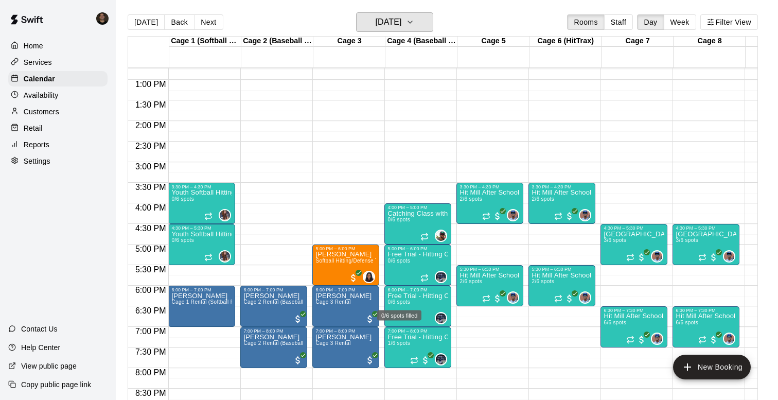
scroll to position [522, 0]
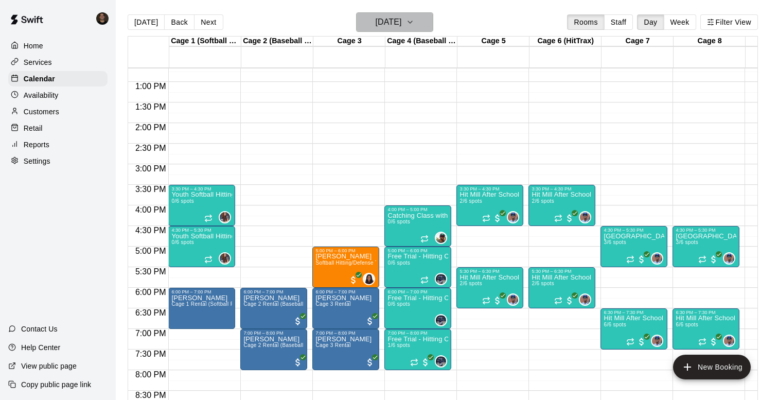
click at [414, 27] on icon "button" at bounding box center [410, 22] width 8 height 12
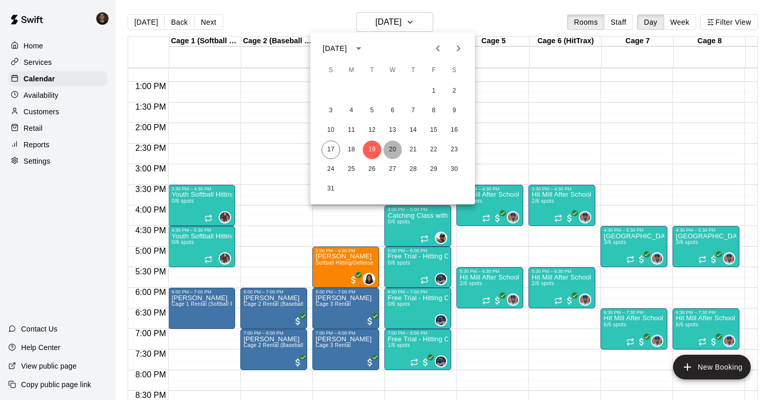
click at [392, 158] on button "20" at bounding box center [393, 150] width 19 height 19
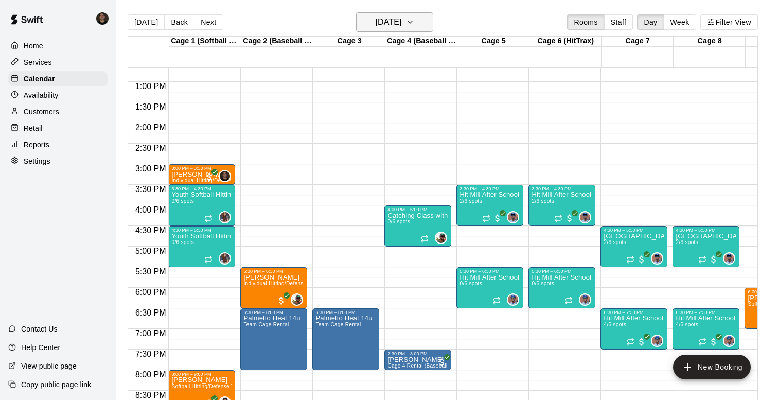
click at [375, 24] on h6 "[DATE]" at bounding box center [388, 22] width 26 height 14
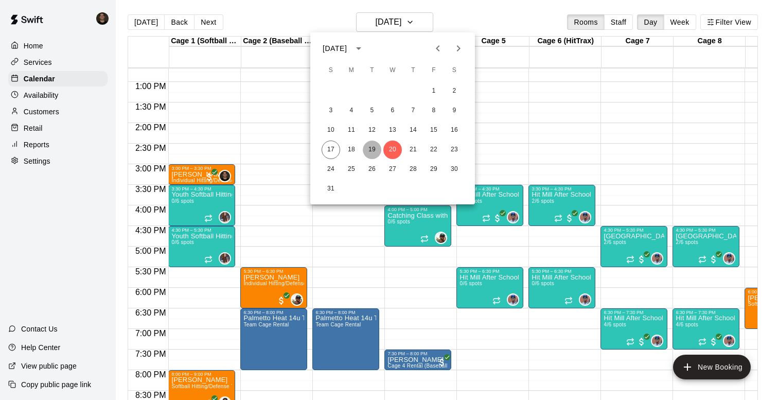
click at [372, 148] on button "19" at bounding box center [372, 150] width 19 height 19
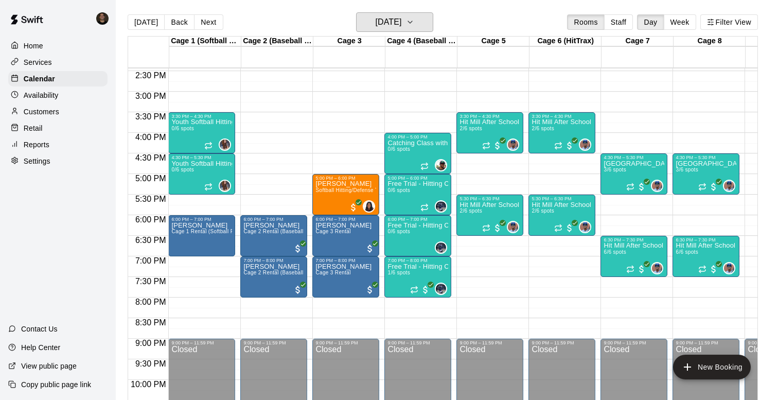
scroll to position [594, 0]
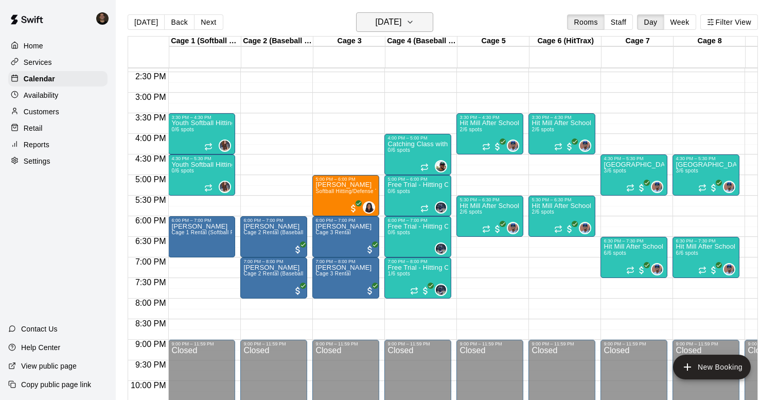
click at [402, 22] on h6 "[DATE]" at bounding box center [388, 22] width 26 height 14
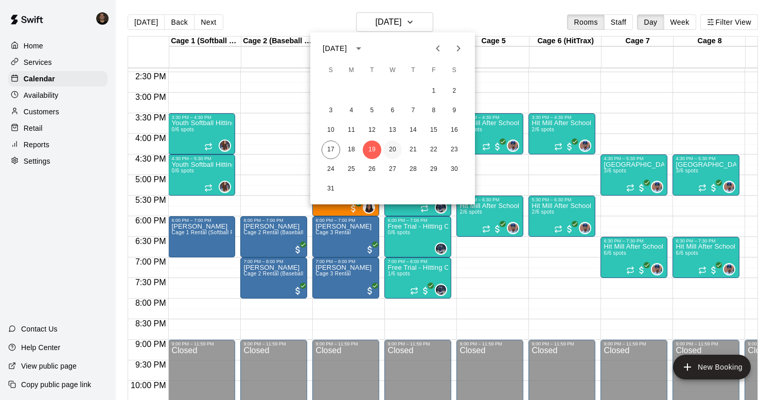
click at [396, 152] on button "20" at bounding box center [393, 150] width 19 height 19
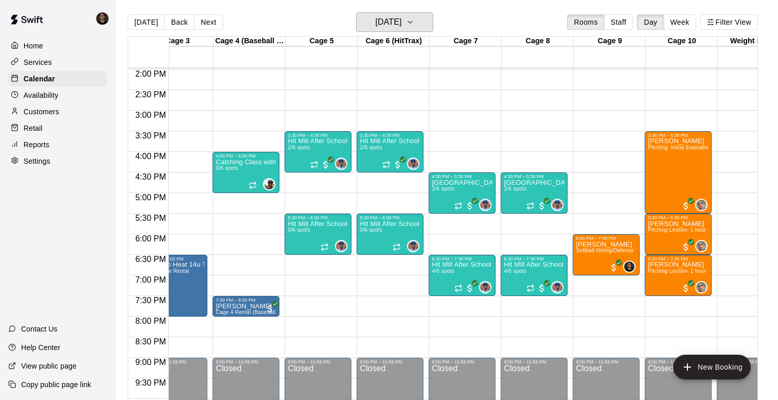
scroll to position [576, 172]
click at [402, 21] on h6 "[DATE]" at bounding box center [388, 22] width 26 height 14
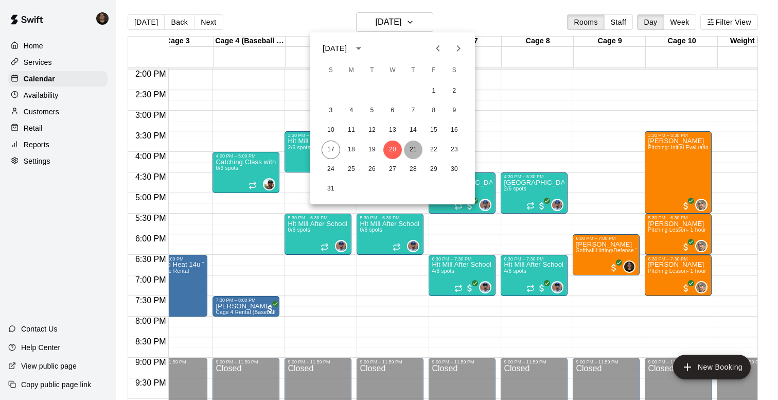
click at [413, 153] on button "21" at bounding box center [413, 150] width 19 height 19
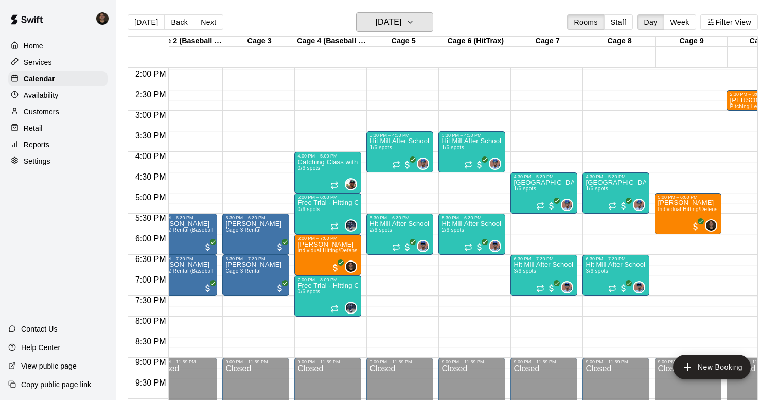
scroll to position [576, 150]
